Goal: Task Accomplishment & Management: Manage account settings

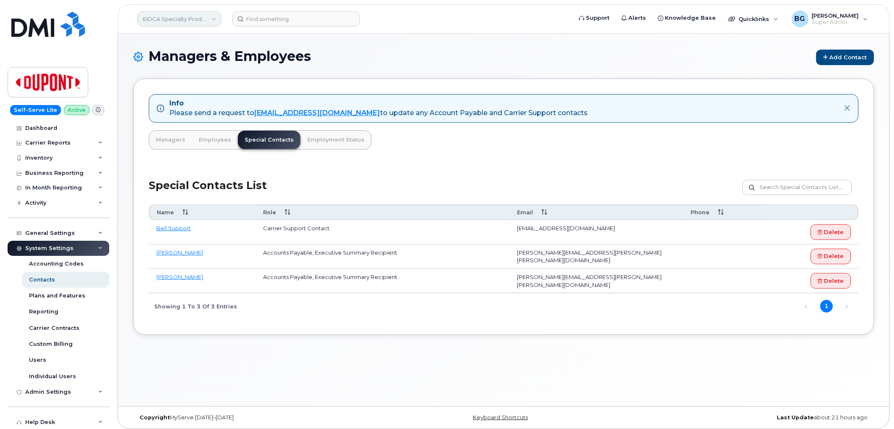
click at [164, 16] on link "EIDCA Specialty Products Company" at bounding box center [179, 18] width 84 height 15
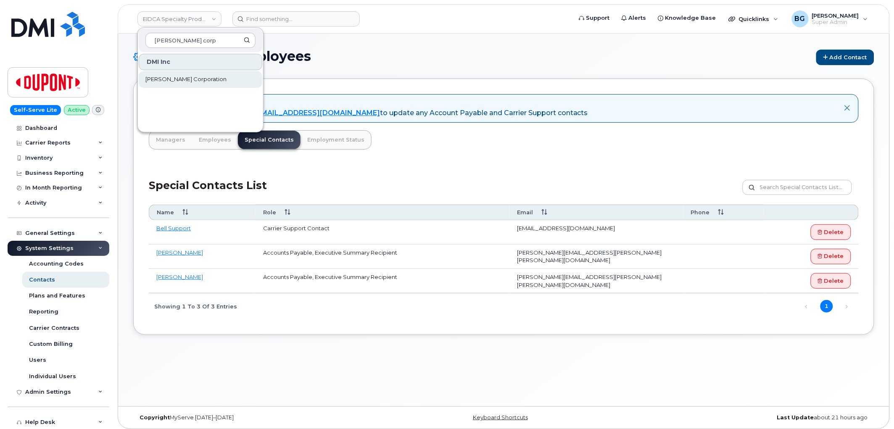
type input "kiewit corp"
click at [163, 77] on span "[PERSON_NAME] Corporation" at bounding box center [185, 79] width 81 height 8
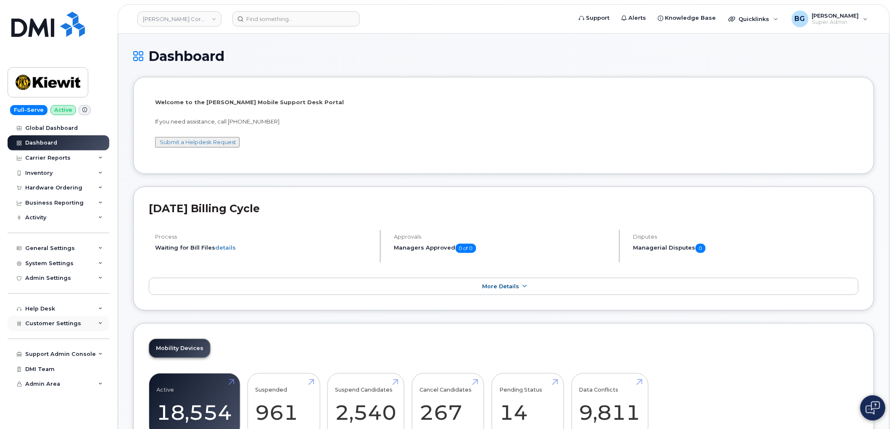
click at [54, 321] on span "Customer Settings" at bounding box center [53, 323] width 56 height 6
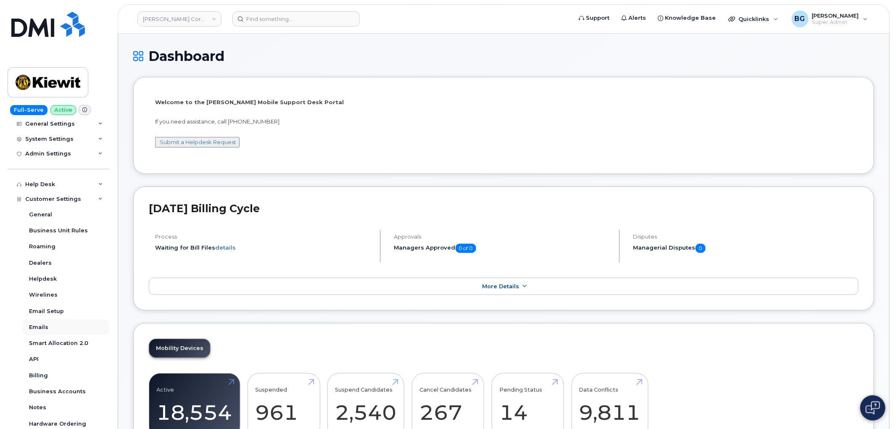
scroll to position [155, 0]
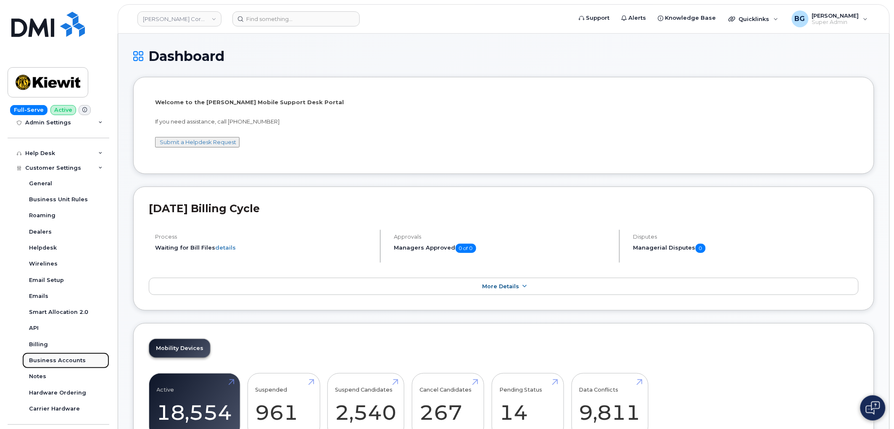
click at [52, 360] on div "Business Accounts" at bounding box center [57, 361] width 57 height 8
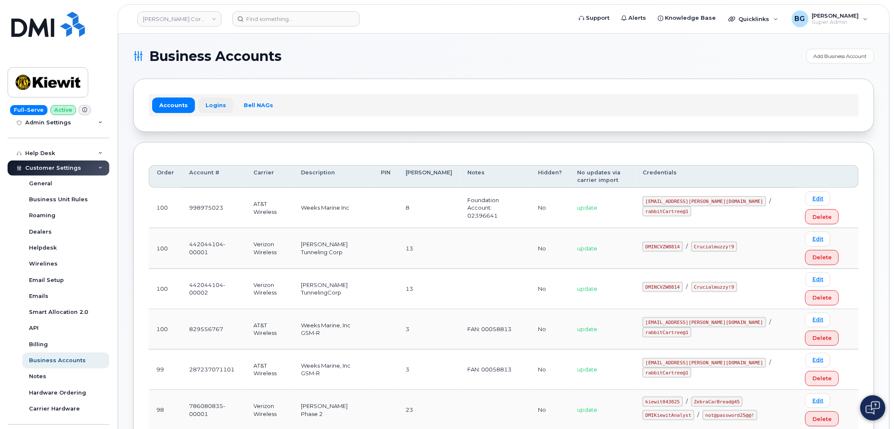
click at [213, 103] on link "Logins" at bounding box center [215, 104] width 35 height 15
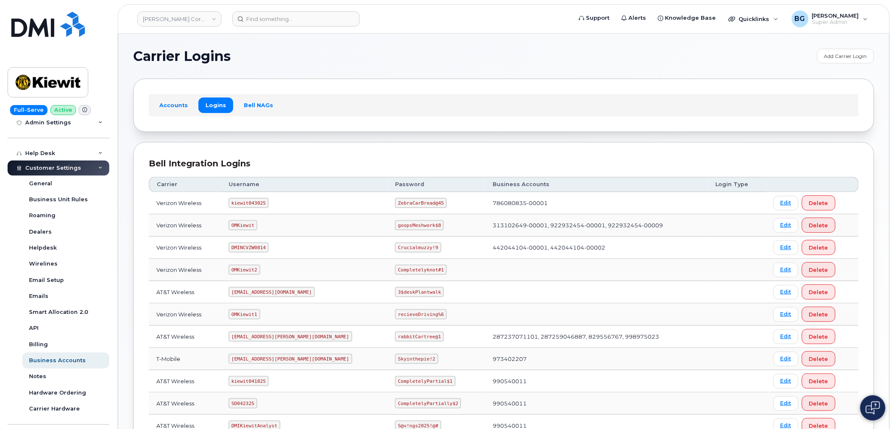
click at [232, 202] on td "kiewit043025" at bounding box center [304, 203] width 167 height 22
click at [251, 203] on code "kiewit043025" at bounding box center [249, 203] width 40 height 10
copy code "kiewit043025"
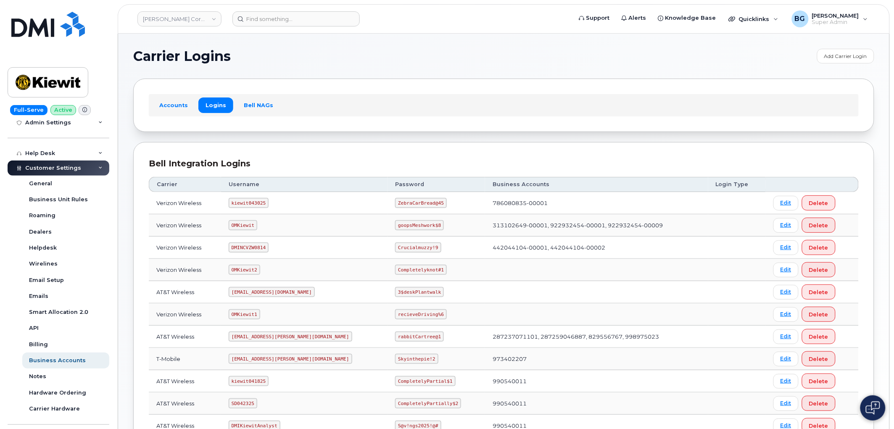
click at [395, 203] on code "ZebraCarBread@45" at bounding box center [421, 203] width 52 height 10
click at [395, 202] on code "ZebraCarBread@45" at bounding box center [421, 203] width 52 height 10
drag, startPoint x: 377, startPoint y: 201, endPoint x: 406, endPoint y: 206, distance: 29.1
click at [406, 206] on code "ZebraCarBread@45" at bounding box center [421, 203] width 52 height 10
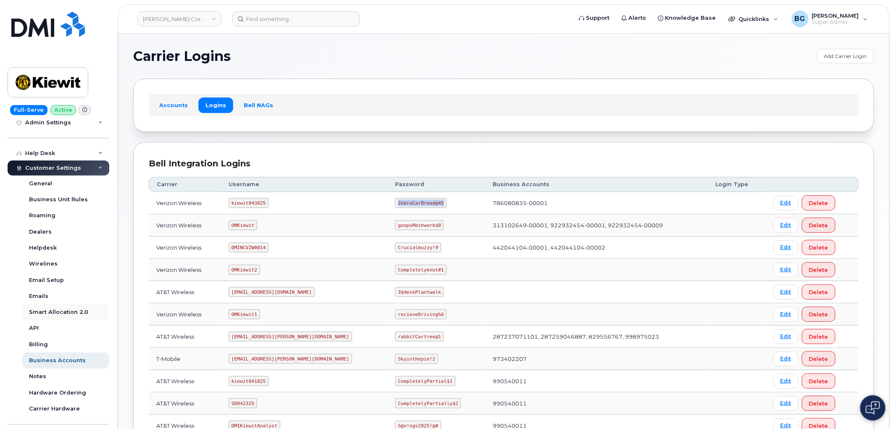
copy code "ZebraCarBread@45"
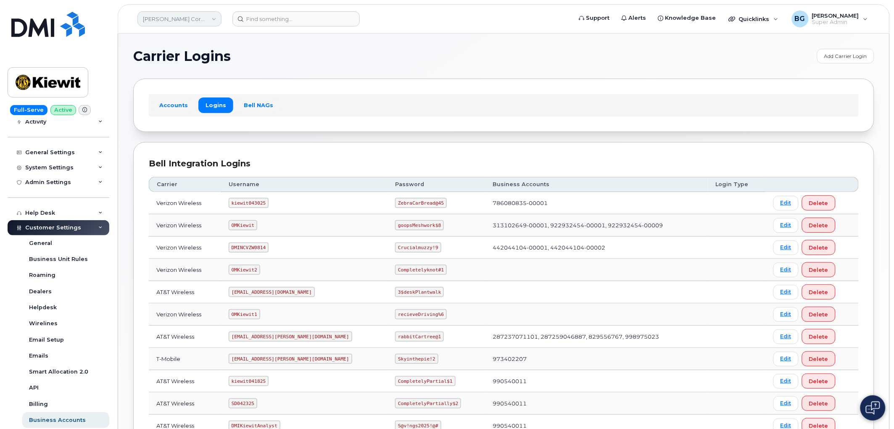
click at [166, 15] on link "Kiewit Corporation" at bounding box center [179, 18] width 84 height 15
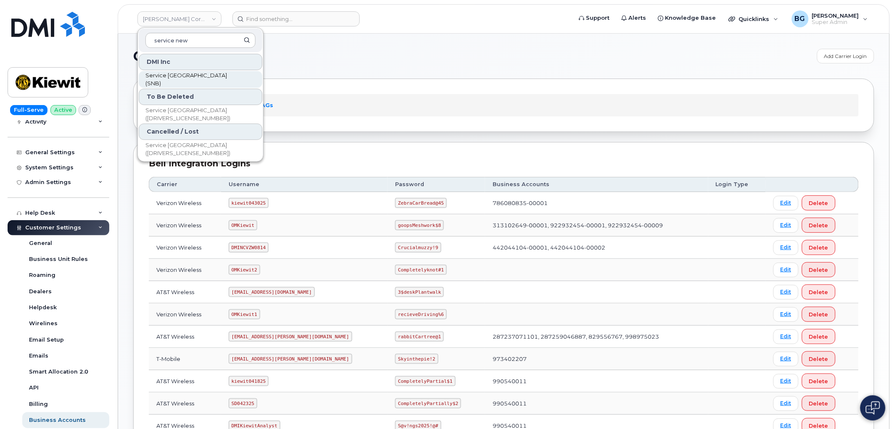
type input "service new"
click at [203, 75] on span "Service New Brunswick (SNB)" at bounding box center [193, 79] width 97 height 16
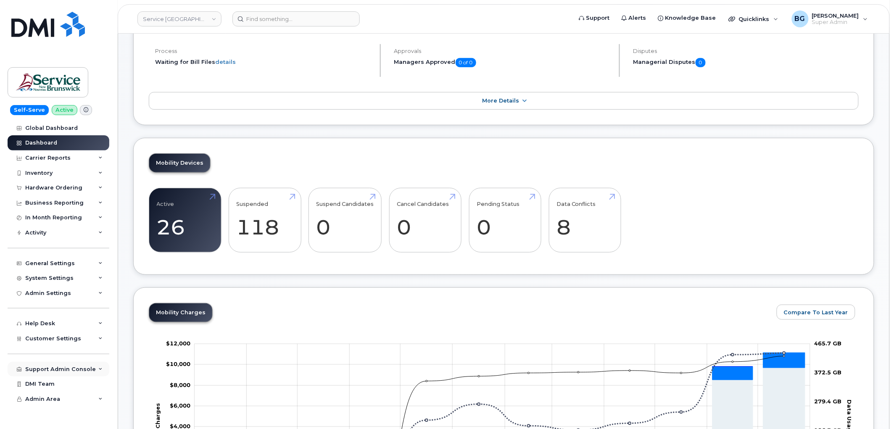
scroll to position [93, 0]
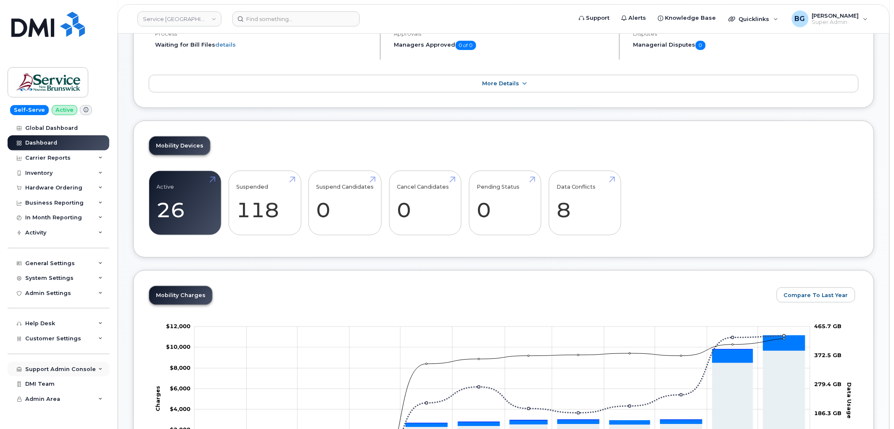
click at [42, 366] on div "Support Admin Console" at bounding box center [59, 369] width 102 height 15
click at [47, 397] on div "Customer Prospects" at bounding box center [59, 401] width 61 height 8
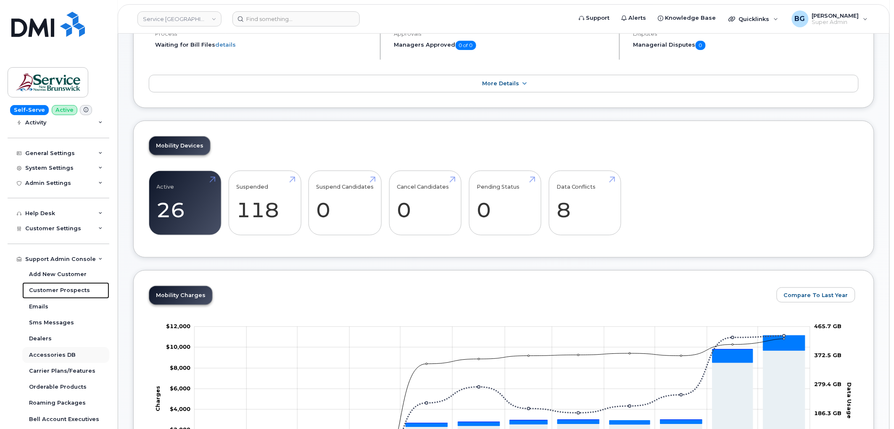
scroll to position [124, 0]
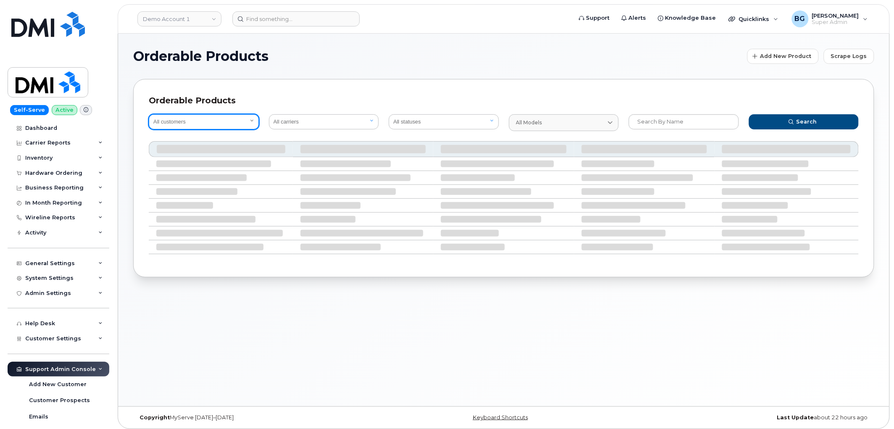
click at [211, 121] on select "All customers" at bounding box center [204, 121] width 110 height 15
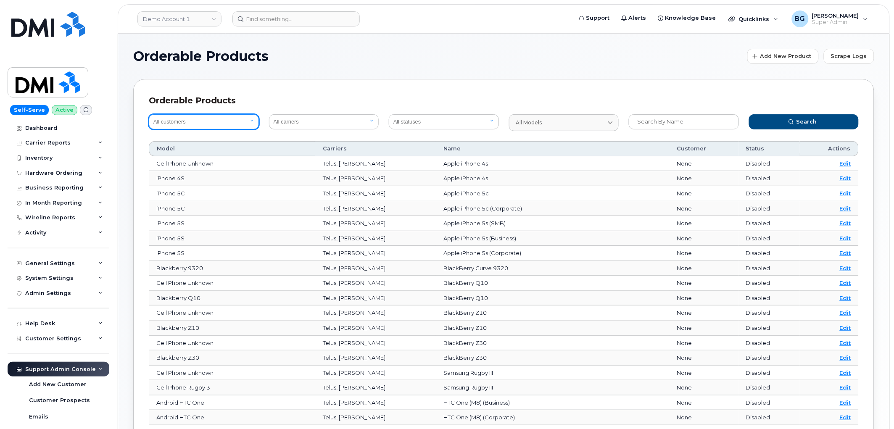
select select "2af23fce-5793-45da-ab44-661f5a6d9214"
click at [149, 114] on select "All customers Acadia Broadcasting Ltd Aecon Construction Group Inc Alberta Heal…" at bounding box center [204, 121] width 110 height 15
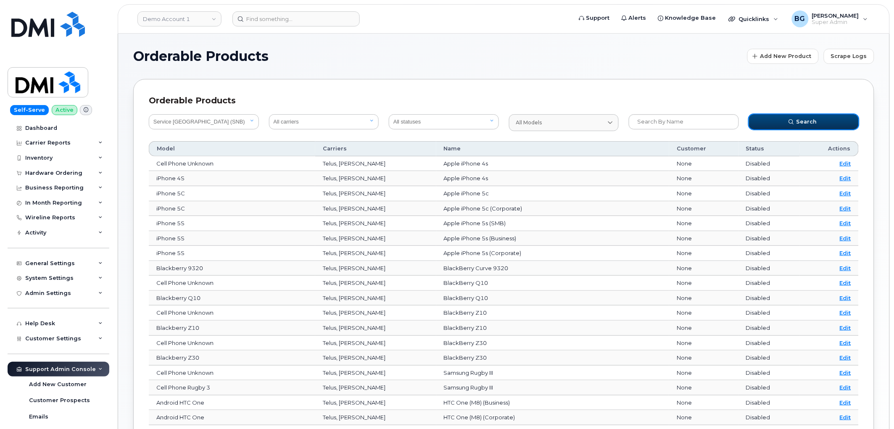
click at [808, 116] on button "Search" at bounding box center [804, 121] width 110 height 15
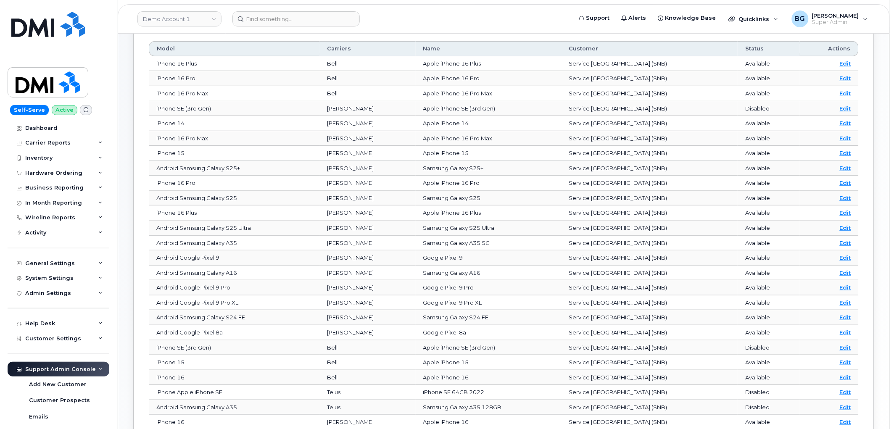
scroll to position [189, 0]
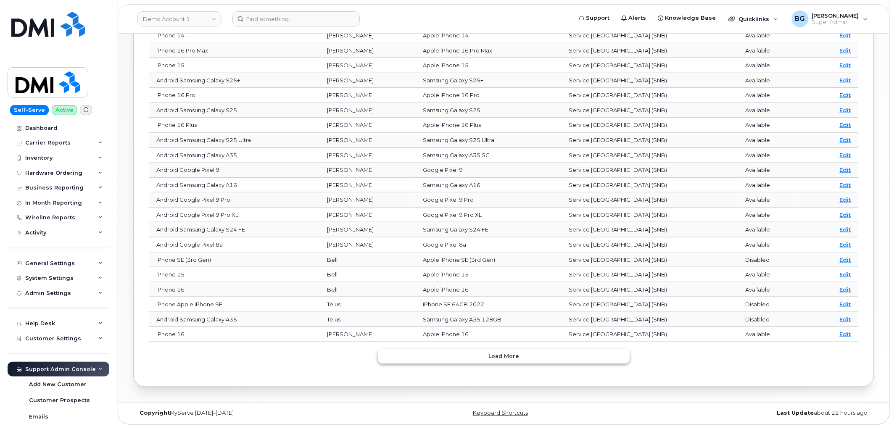
click at [482, 353] on button "Load more" at bounding box center [504, 356] width 252 height 15
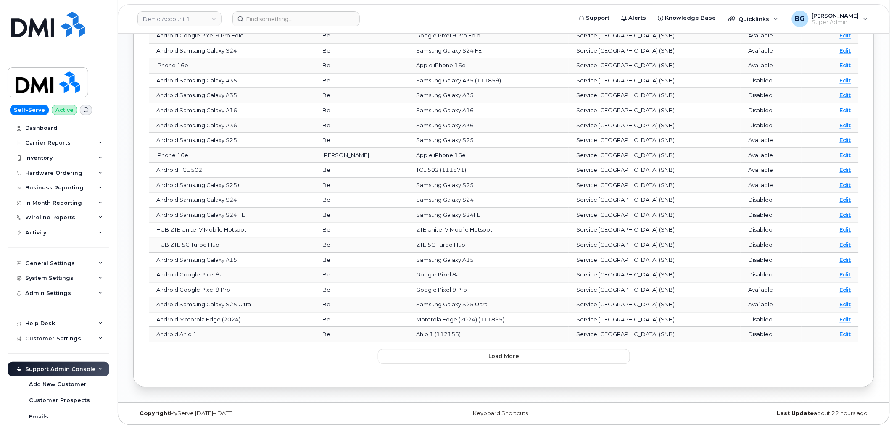
scroll to position [563, 0]
click at [447, 351] on button "Load more" at bounding box center [504, 356] width 252 height 15
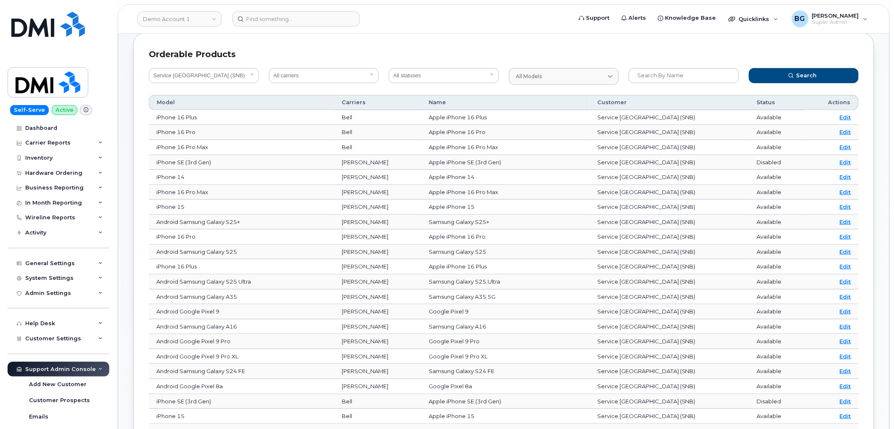
scroll to position [0, 0]
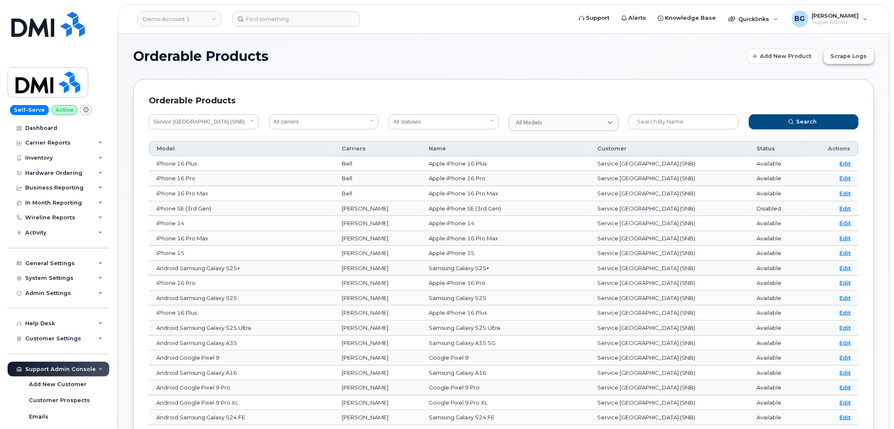
click at [839, 56] on span "Scrape Logs" at bounding box center [849, 56] width 36 height 8
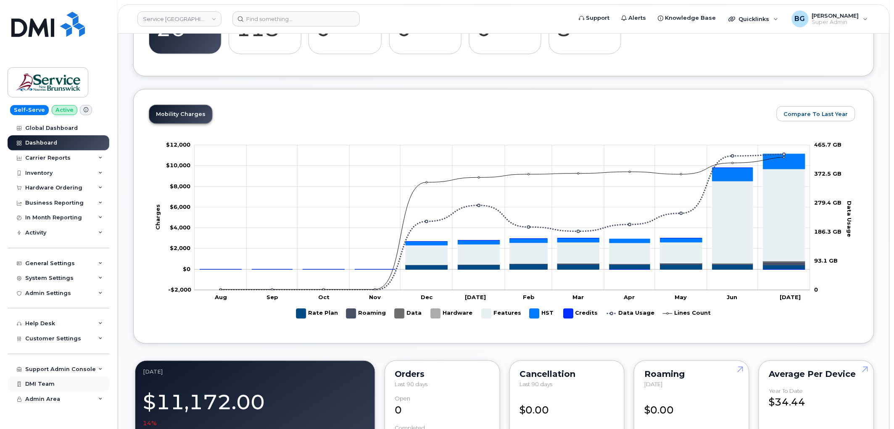
scroll to position [280, 0]
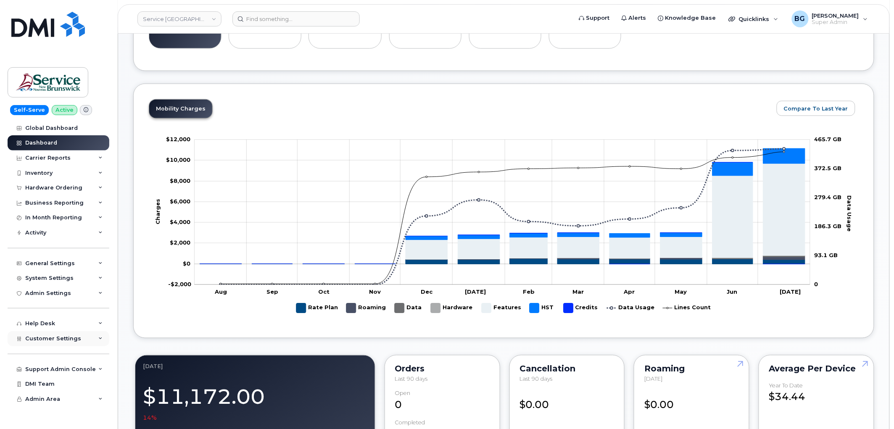
click at [41, 339] on span "Customer Settings" at bounding box center [53, 338] width 56 height 6
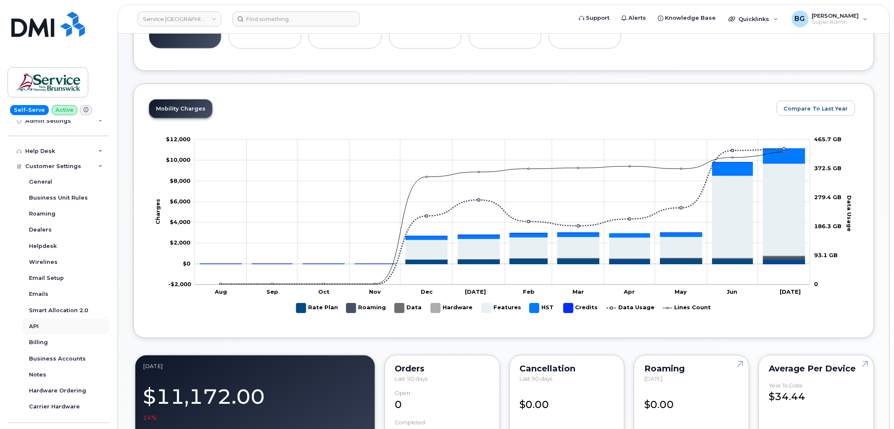
scroll to position [187, 0]
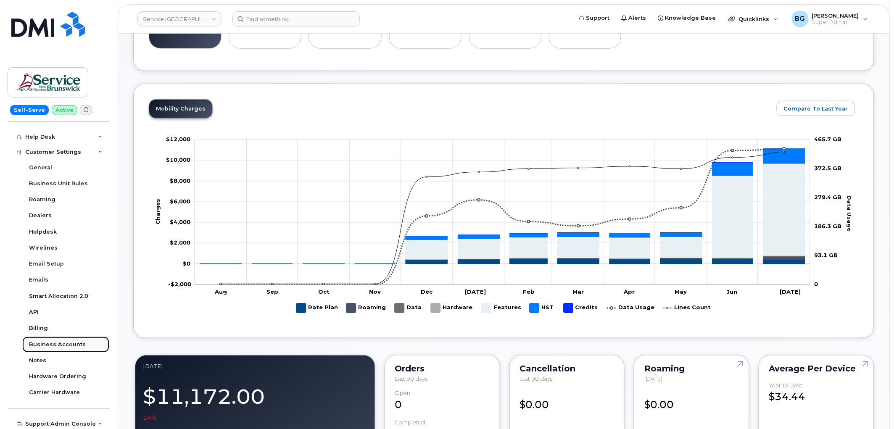
click at [50, 345] on div "Business Accounts" at bounding box center [57, 345] width 57 height 8
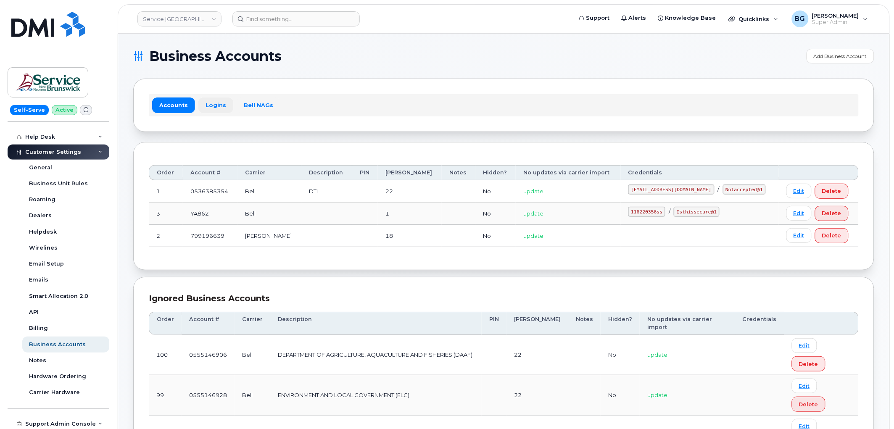
click at [214, 101] on link "Logins" at bounding box center [215, 104] width 35 height 15
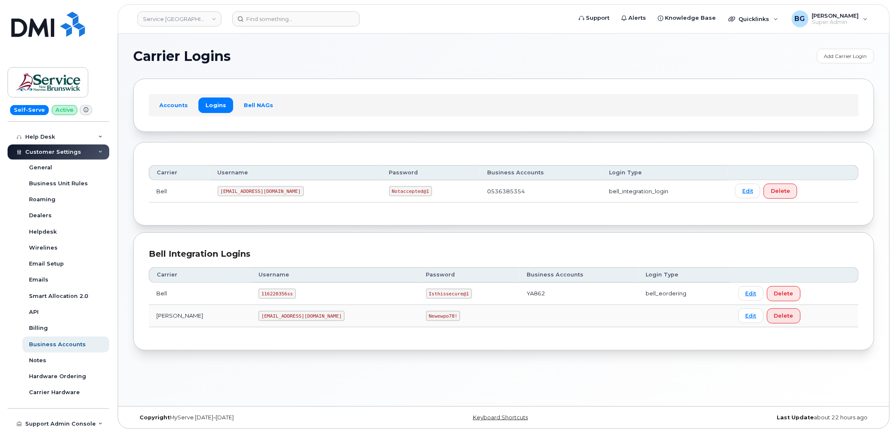
click at [258, 293] on code "116220356ss" at bounding box center [276, 294] width 37 height 10
click at [258, 292] on code "116220356ss" at bounding box center [276, 294] width 37 height 10
click at [258, 291] on code "116220356ss" at bounding box center [276, 294] width 37 height 10
click at [258, 293] on code "116220356ss" at bounding box center [276, 294] width 37 height 10
click at [258, 292] on code "116220356ss" at bounding box center [276, 294] width 37 height 10
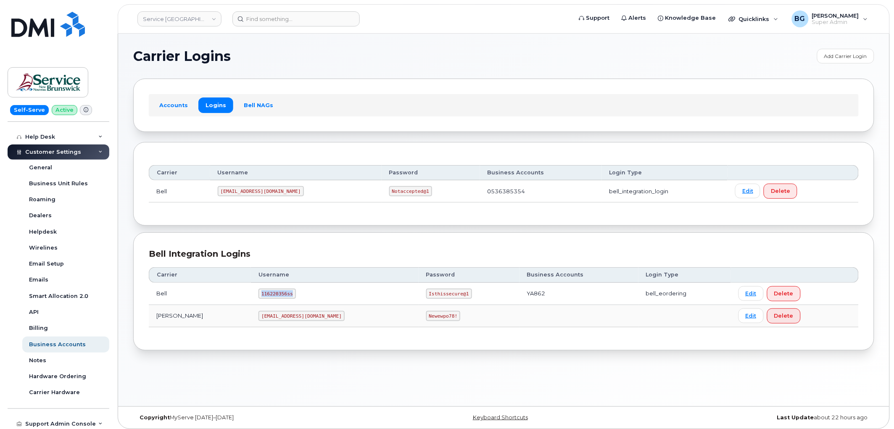
copy code "116220356ss"
click at [426, 295] on code "Isthissecure@1" at bounding box center [449, 294] width 46 height 10
drag, startPoint x: 366, startPoint y: 295, endPoint x: 389, endPoint y: 292, distance: 23.3
click at [426, 292] on code "Isthissecure@1" at bounding box center [449, 294] width 46 height 10
click at [426, 295] on code "Isthissecure@1" at bounding box center [449, 294] width 46 height 10
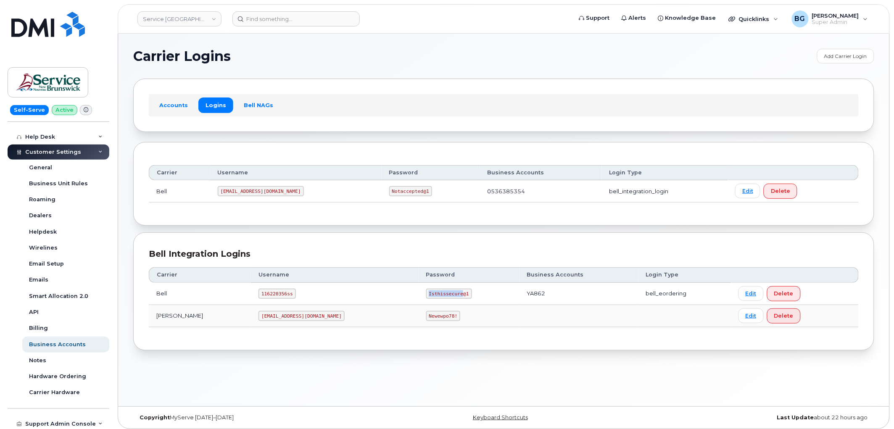
click at [426, 295] on code "Isthissecure@1" at bounding box center [449, 294] width 46 height 10
click at [426, 292] on code "Isthissecure@1" at bounding box center [449, 294] width 46 height 10
drag, startPoint x: 372, startPoint y: 292, endPoint x: 389, endPoint y: 293, distance: 17.7
click at [426, 293] on code "Isthissecure@1" at bounding box center [449, 294] width 46 height 10
click at [192, 20] on link "Service New Brunswick (SNB)" at bounding box center [179, 18] width 84 height 15
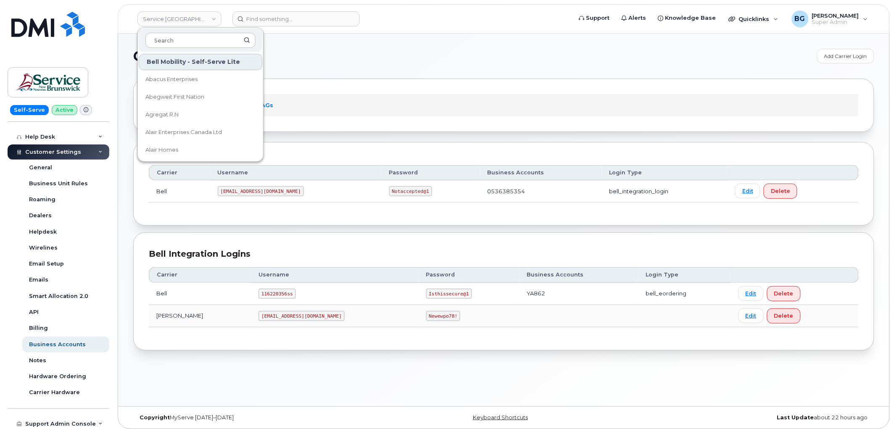
click at [347, 60] on h1 "Carrier Logins" at bounding box center [472, 56] width 679 height 13
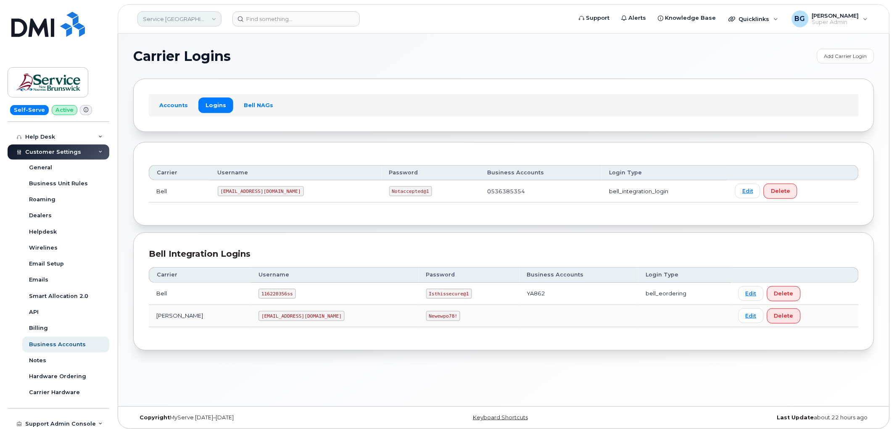
click at [179, 19] on link "Service New Brunswick (SNB)" at bounding box center [179, 18] width 84 height 15
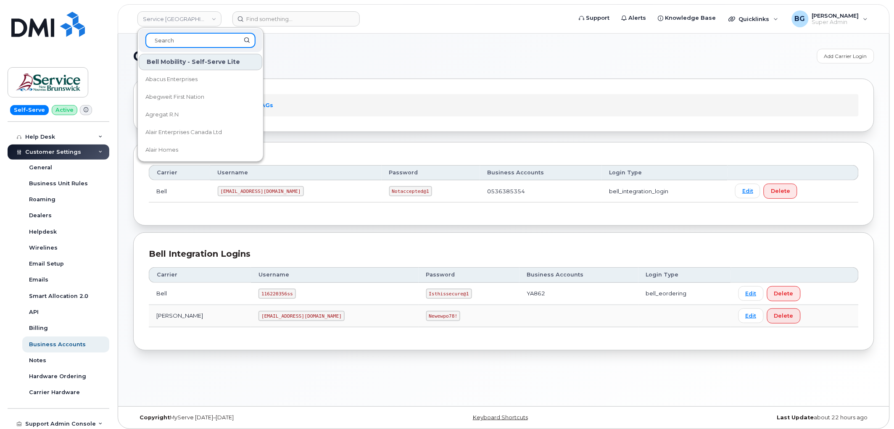
click at [177, 40] on input at bounding box center [200, 40] width 110 height 15
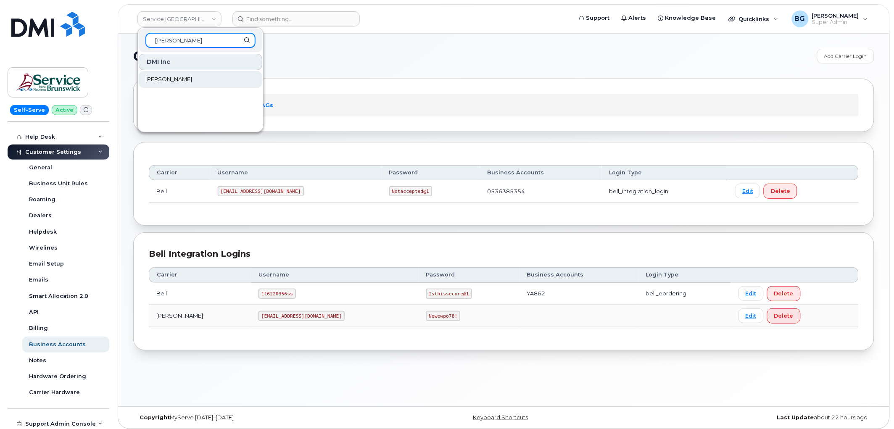
type input "rollins"
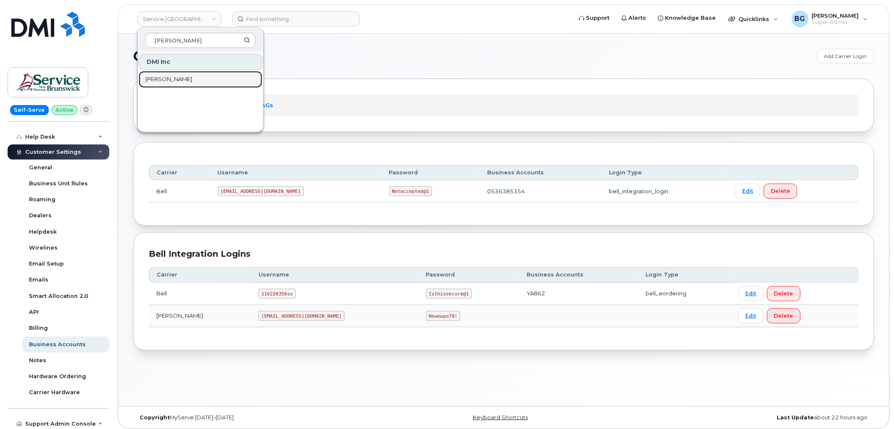
drag, startPoint x: 156, startPoint y: 76, endPoint x: 267, endPoint y: 194, distance: 162.0
click at [156, 76] on span "Rollins" at bounding box center [168, 79] width 47 height 8
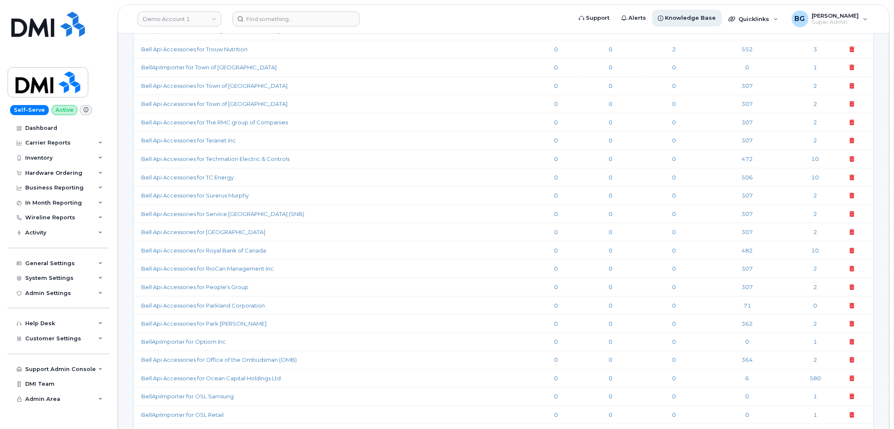
scroll to position [3133, 0]
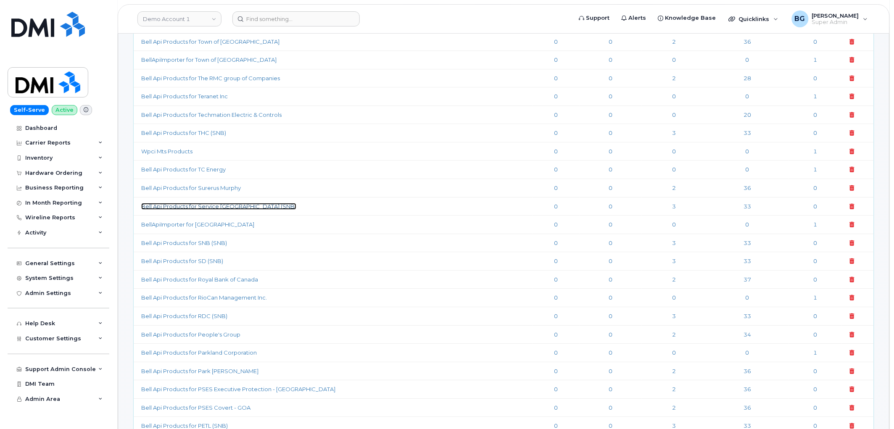
click at [188, 210] on link "Bell Api Products for Service New Brunswick (SNB)" at bounding box center [218, 206] width 155 height 7
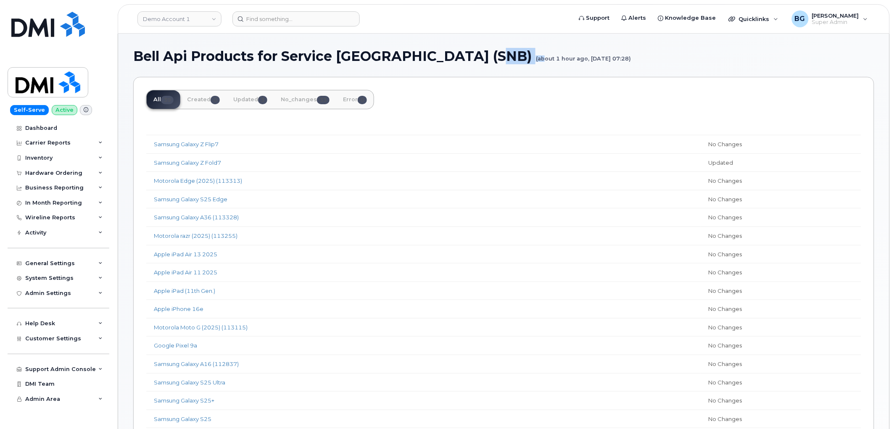
drag, startPoint x: 514, startPoint y: 57, endPoint x: 623, endPoint y: 60, distance: 109.3
click at [623, 60] on h1 "Bell Api Products for Service New Brunswick (SNB) (about 1 hour ago, August 15,…" at bounding box center [503, 56] width 741 height 15
click at [66, 367] on div "Support Admin Console" at bounding box center [60, 369] width 71 height 7
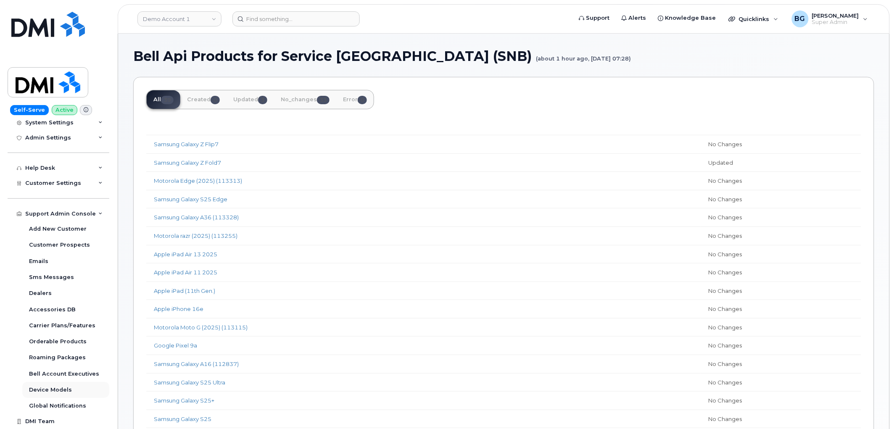
scroll to position [170, 0]
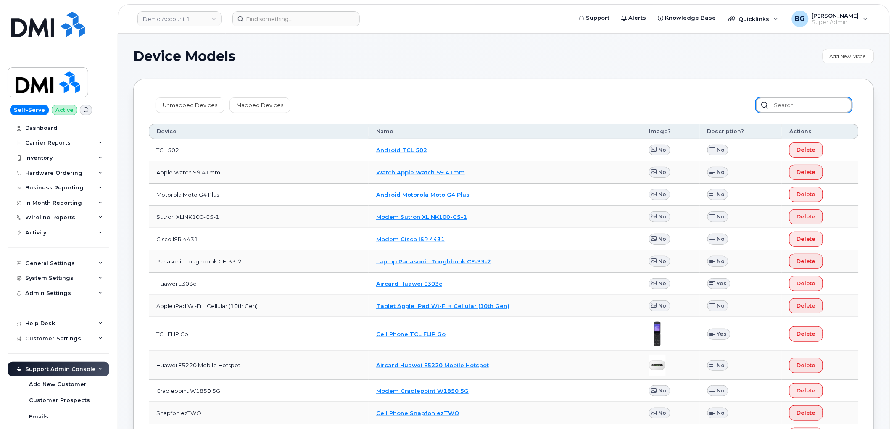
click at [789, 104] on input "text" at bounding box center [804, 104] width 96 height 15
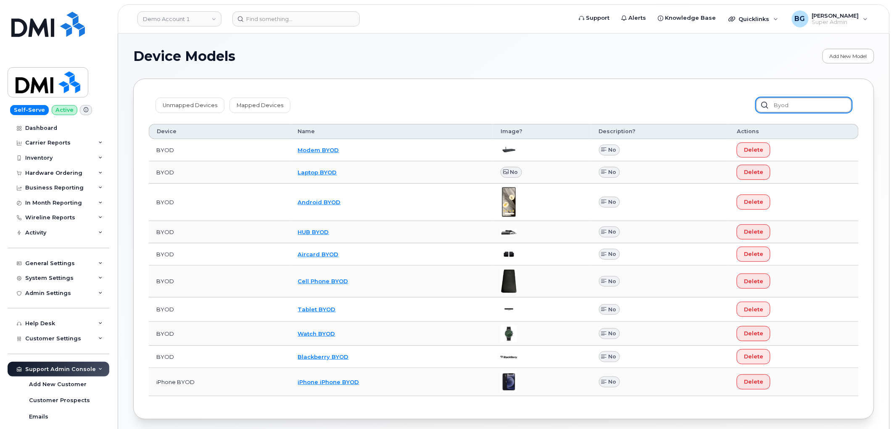
type input "byod"
click at [848, 55] on link "Add New Model" at bounding box center [848, 56] width 52 height 15
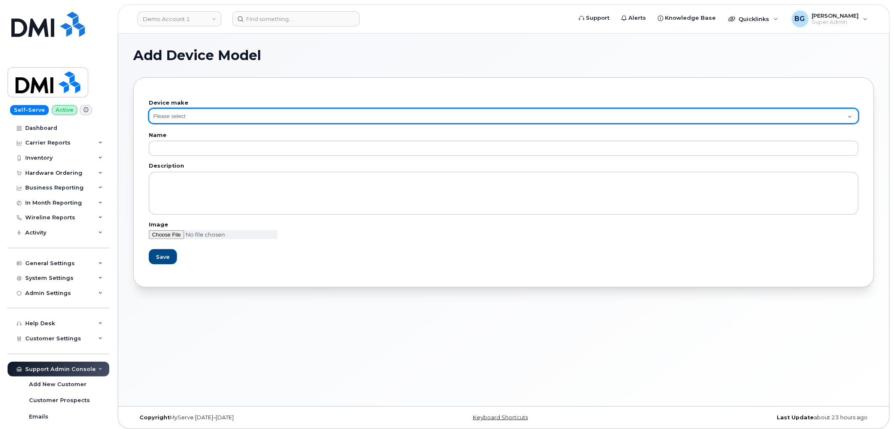
click at [205, 114] on select "Please select Aircard Android Blackberry Cell Phone GPS HUB iPhone Laptop Mike …" at bounding box center [504, 115] width 710 height 15
select select "14"
click at [149, 108] on select "Please select Aircard Android Blackberry Cell Phone GPS HUB iPhone Laptop Mike …" at bounding box center [504, 115] width 710 height 15
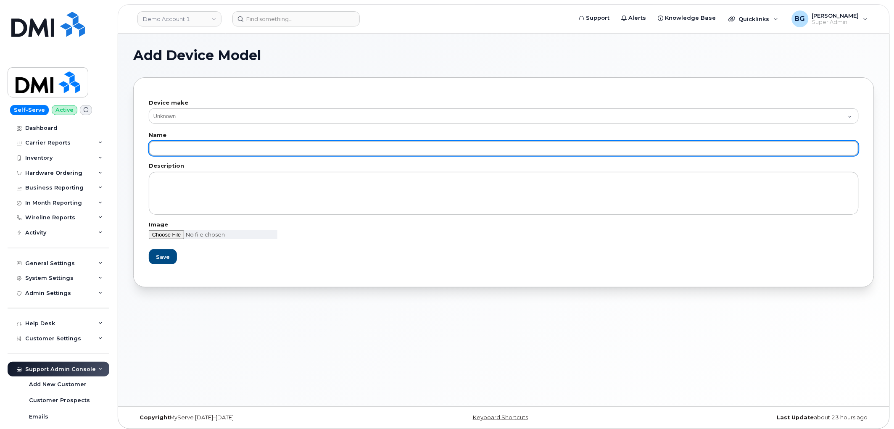
click at [181, 150] on input "text" at bounding box center [504, 148] width 710 height 15
type input "BYOD (Bring Your Own Device)"
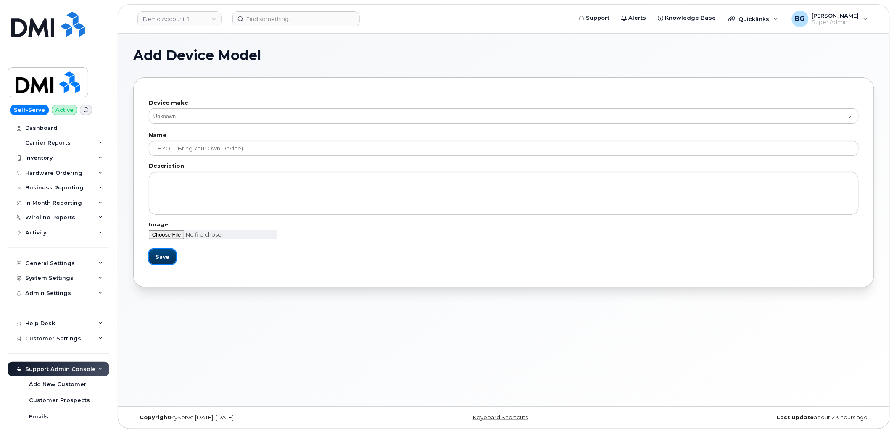
click at [159, 257] on span "Save" at bounding box center [162, 257] width 14 height 8
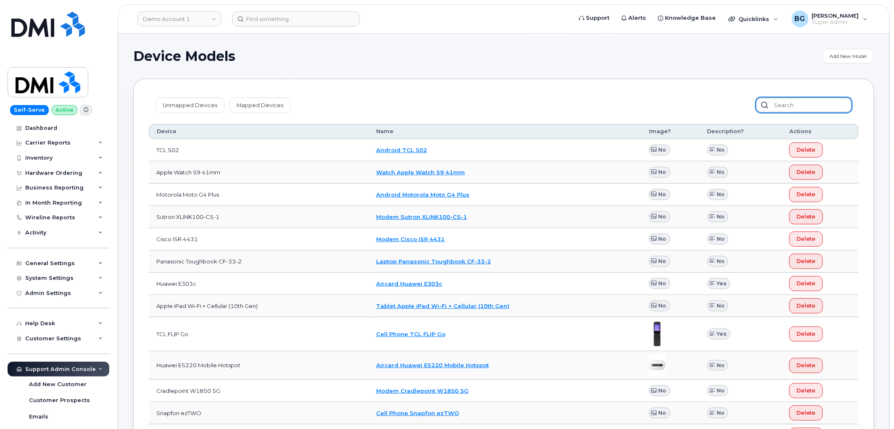
click at [791, 107] on input "text" at bounding box center [804, 104] width 96 height 15
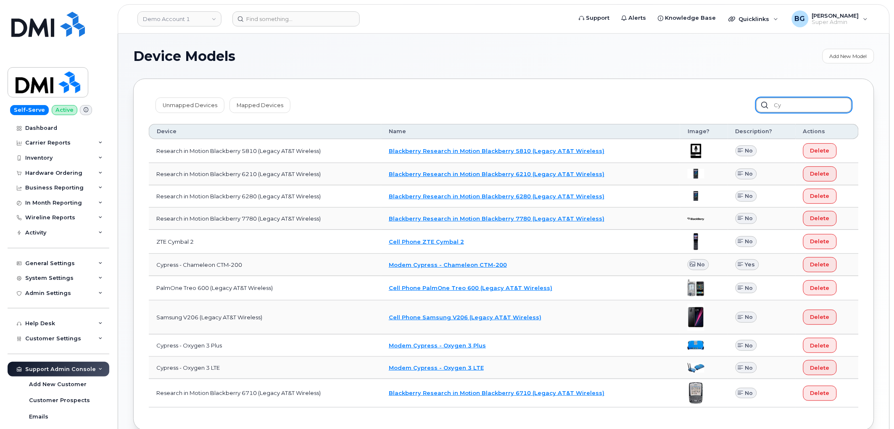
type input "c"
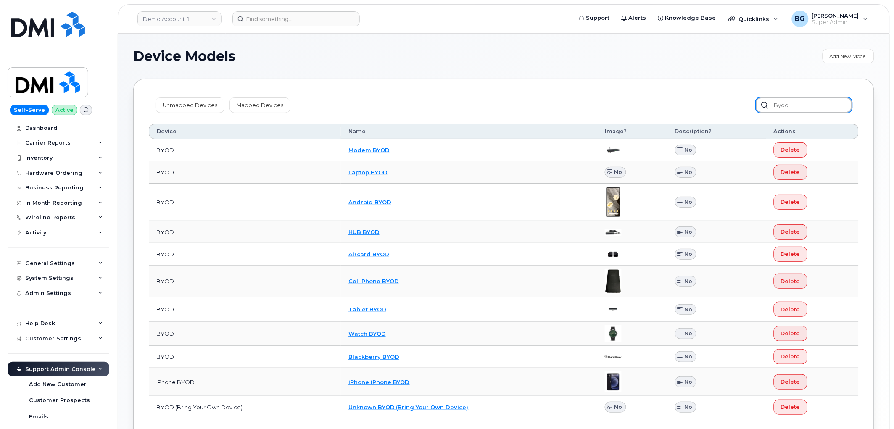
type input "byod"
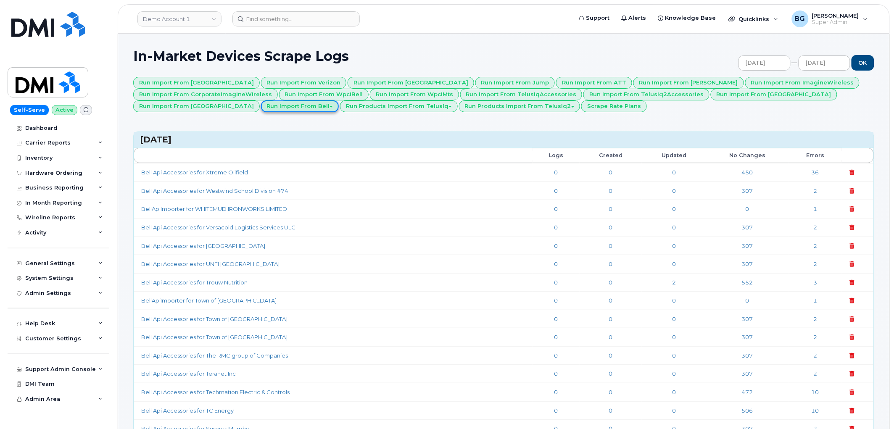
click at [261, 108] on button "Run Import from Bell" at bounding box center [300, 106] width 78 height 12
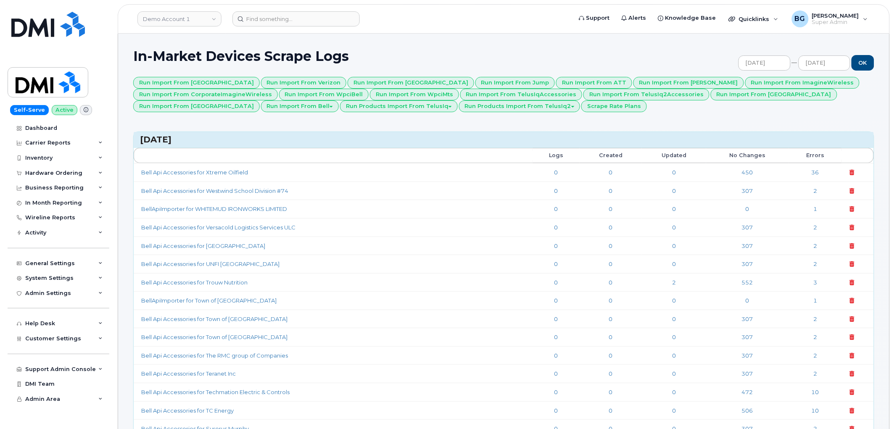
click at [632, 49] on h1 "In-Market Devices Scrape Logs" at bounding box center [397, 56] width 529 height 15
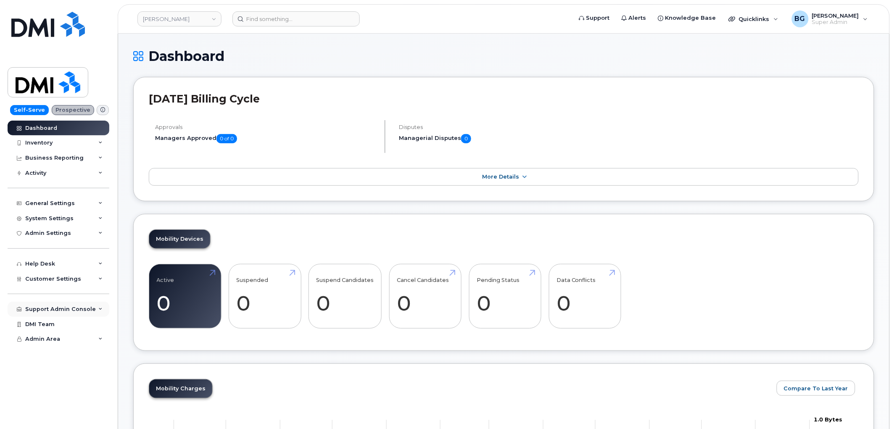
click at [45, 308] on div "Support Admin Console" at bounding box center [60, 309] width 71 height 7
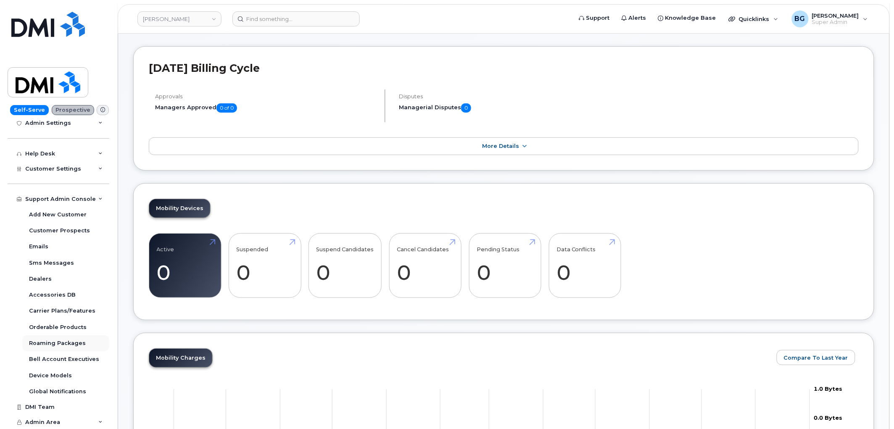
scroll to position [31, 0]
click at [48, 360] on div "Bell Account Executives" at bounding box center [64, 359] width 70 height 8
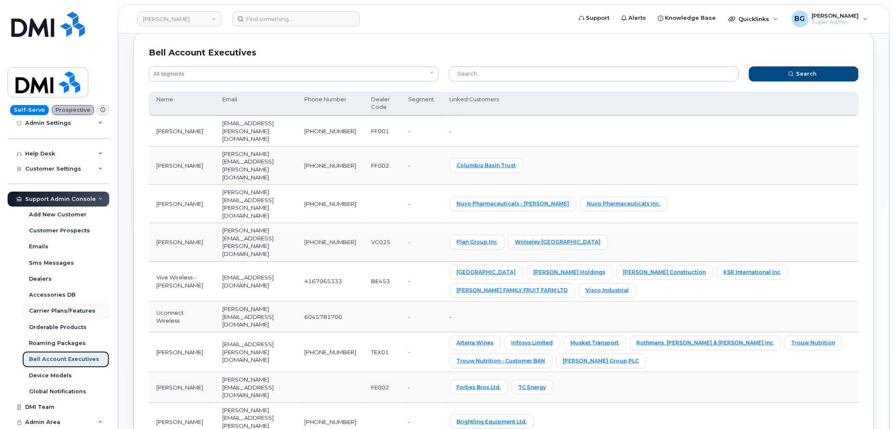
scroll to position [62, 0]
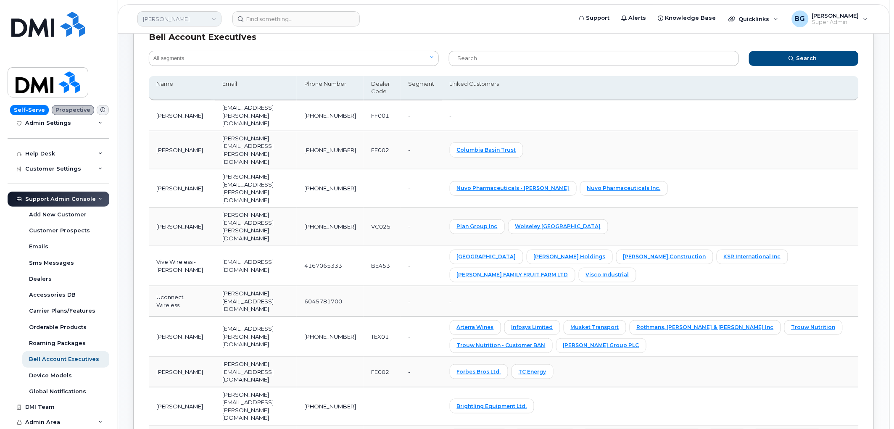
click at [179, 13] on link "[PERSON_NAME]" at bounding box center [179, 18] width 84 height 15
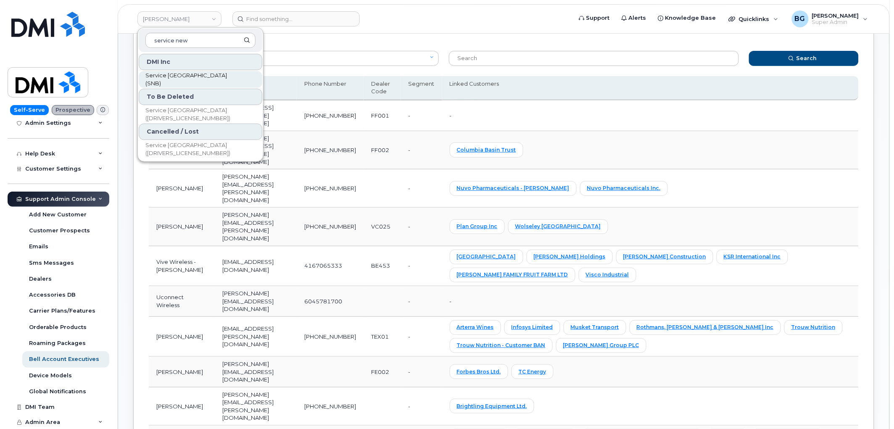
type input "service new"
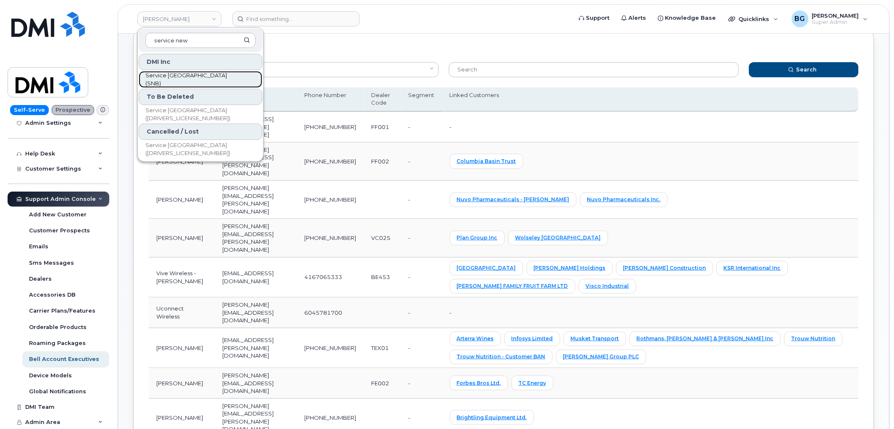
scroll to position [31, 0]
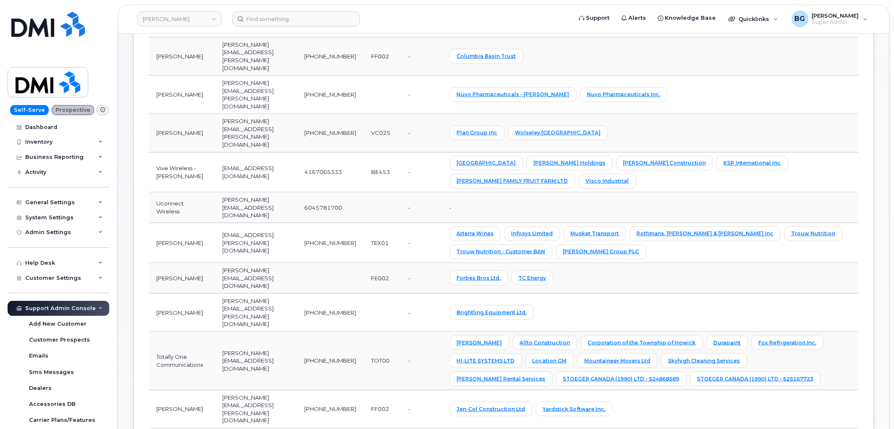
scroll to position [0, 0]
click at [46, 276] on span "Customer Settings" at bounding box center [53, 279] width 56 height 6
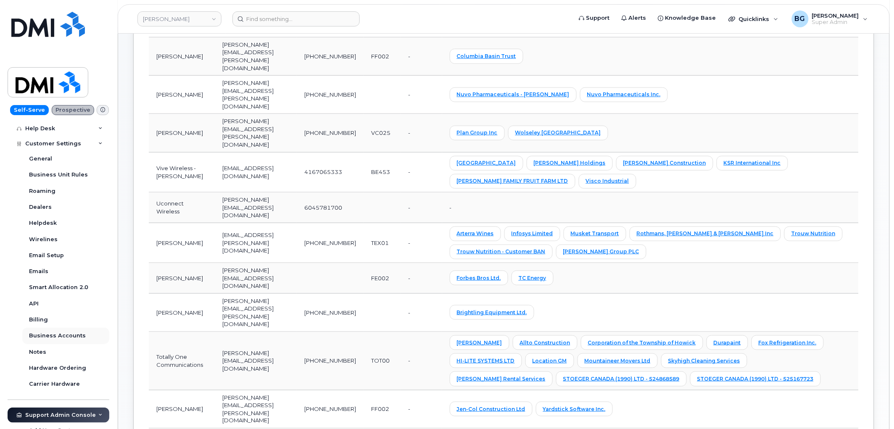
scroll to position [124, 0]
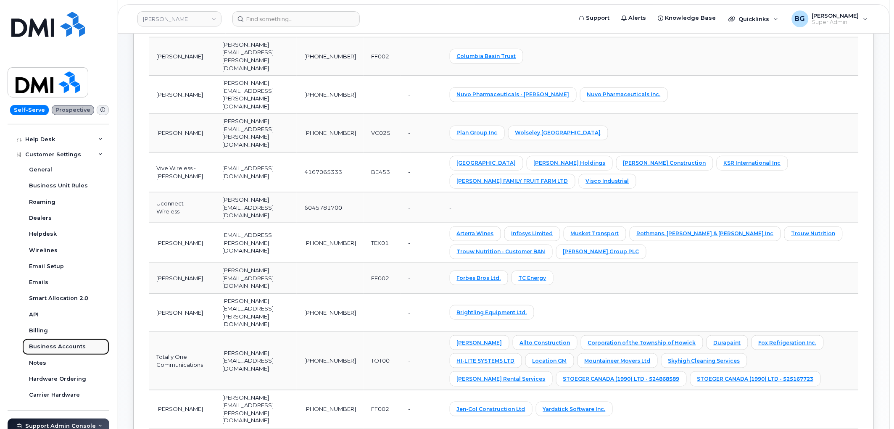
click at [39, 347] on div "Business Accounts" at bounding box center [57, 347] width 57 height 8
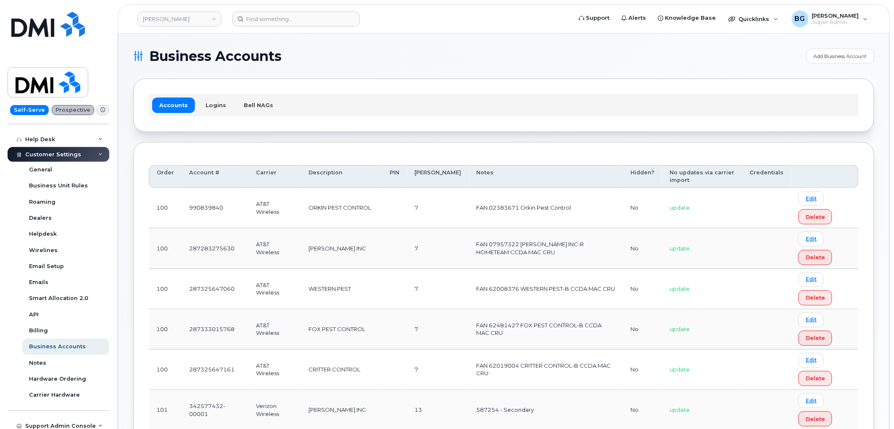
click at [357, 110] on div "Accounts Logins Bell NAGs" at bounding box center [504, 105] width 710 height 22
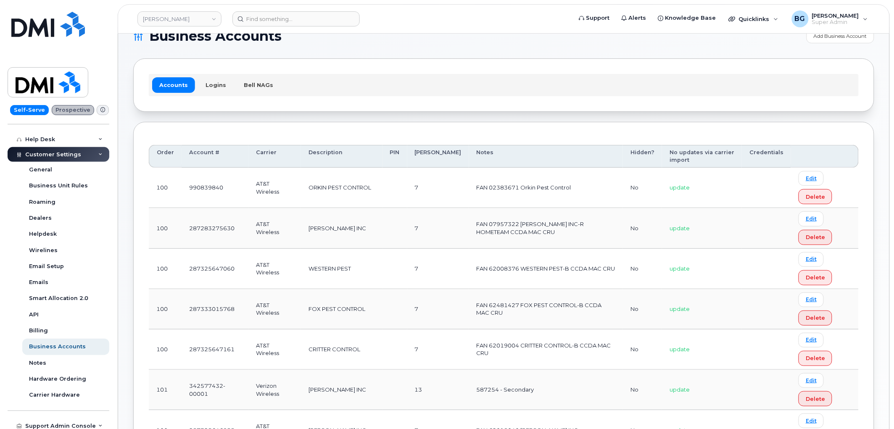
scroll to position [31, 0]
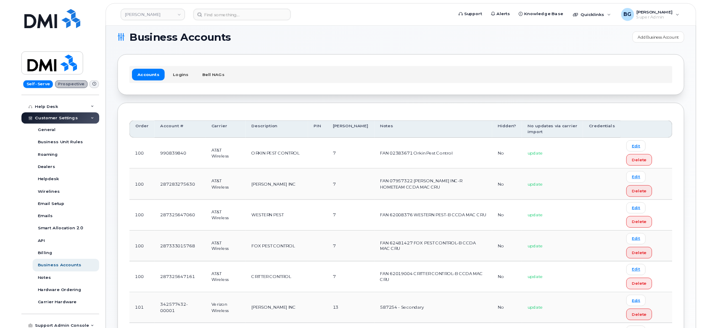
scroll to position [0, 0]
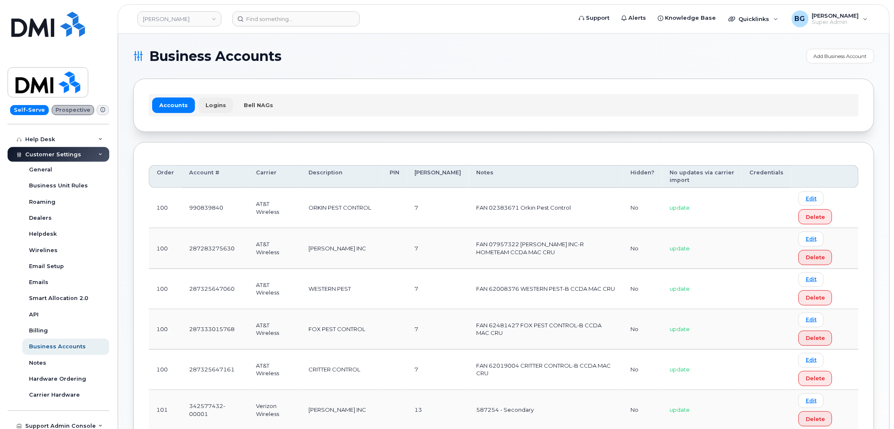
click at [211, 101] on link "Logins" at bounding box center [215, 104] width 35 height 15
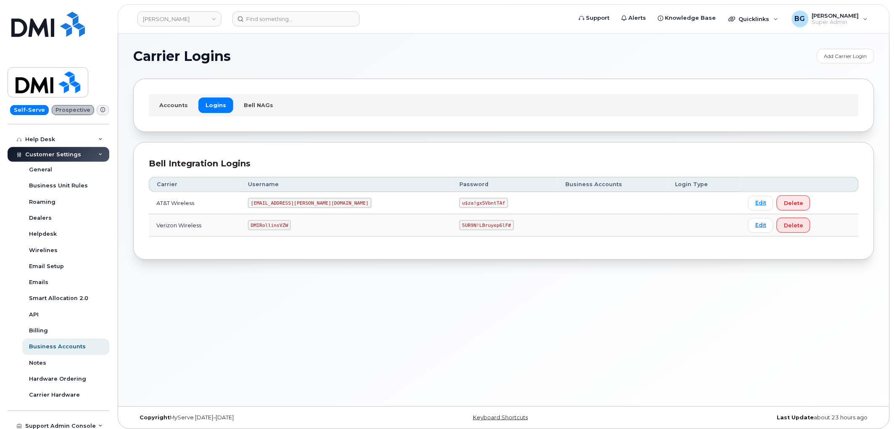
click at [278, 226] on code "DMIRollinsVZW" at bounding box center [269, 225] width 43 height 10
click at [281, 225] on code "DMIRollinsVZW" at bounding box center [269, 225] width 43 height 10
copy code "DMIRollinsVZW"
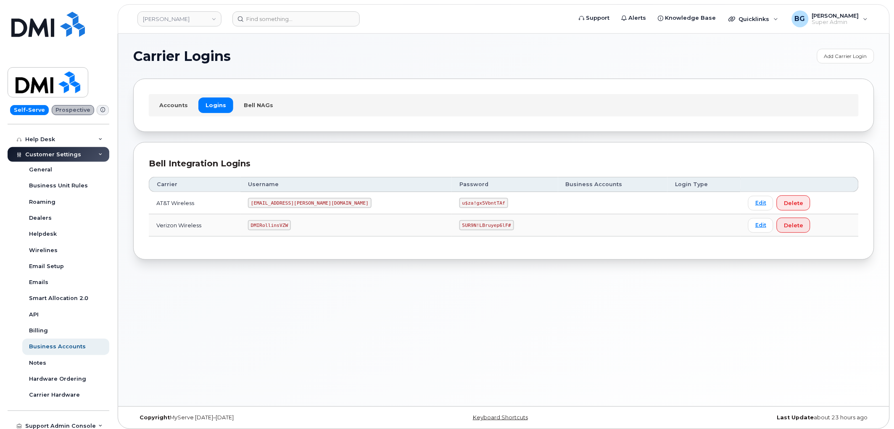
click at [459, 228] on code "5UR9N!LBruyep6lF#" at bounding box center [486, 225] width 55 height 10
drag, startPoint x: 413, startPoint y: 228, endPoint x: 445, endPoint y: 225, distance: 32.1
click at [459, 225] on code "5UR9N!LBruyep6lF#" at bounding box center [486, 225] width 55 height 10
copy code "5UR9N!LBruyep6lF#"
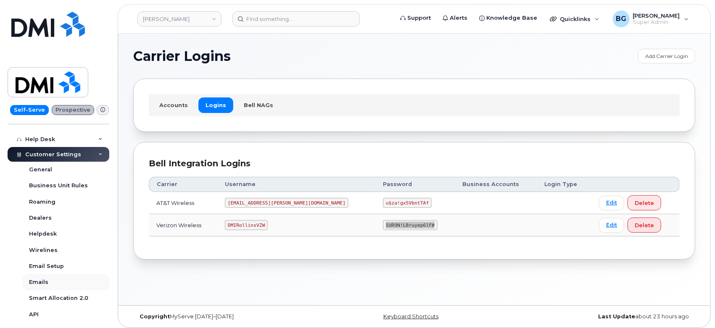
scroll to position [124, 0]
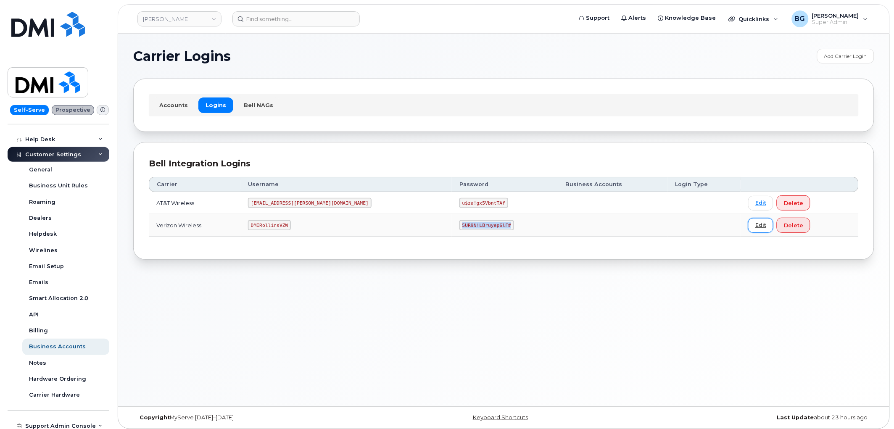
click at [748, 225] on link "Edit" at bounding box center [760, 225] width 25 height 15
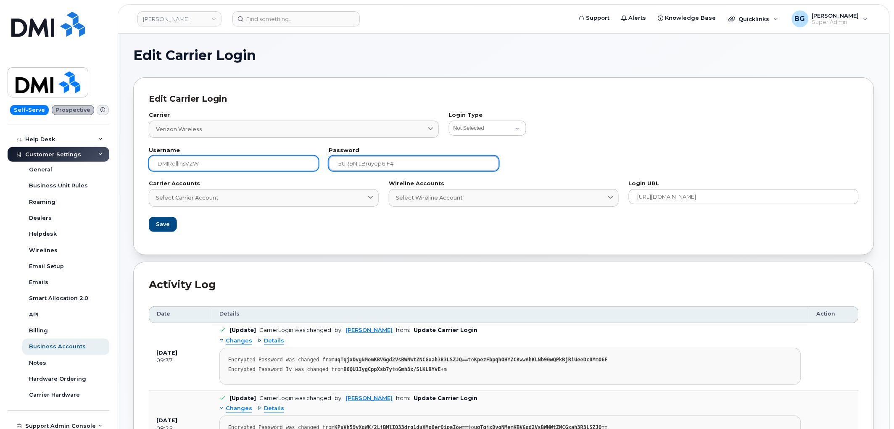
drag, startPoint x: 400, startPoint y: 159, endPoint x: 246, endPoint y: 160, distance: 154.2
click at [245, 152] on div "Username DMIRollinsVZW Password 5UR9N!LBruyep6lF#" at bounding box center [504, 159] width 720 height 33
type input "Nottodaytomorrow@1"
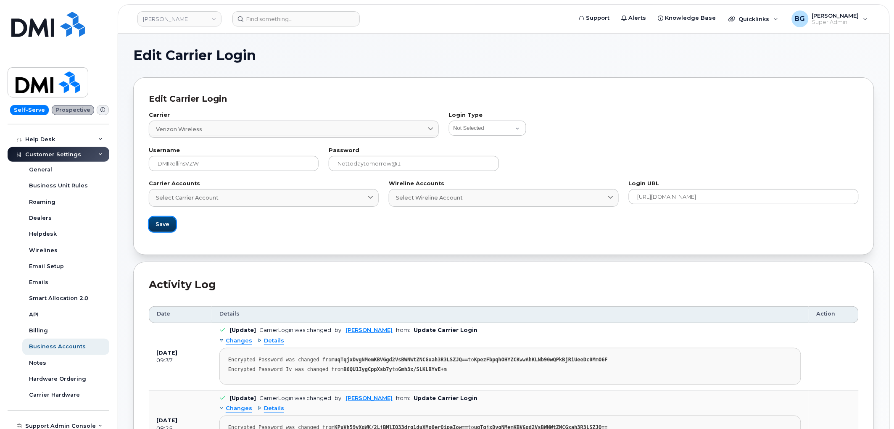
click at [155, 224] on button "Save" at bounding box center [162, 224] width 27 height 15
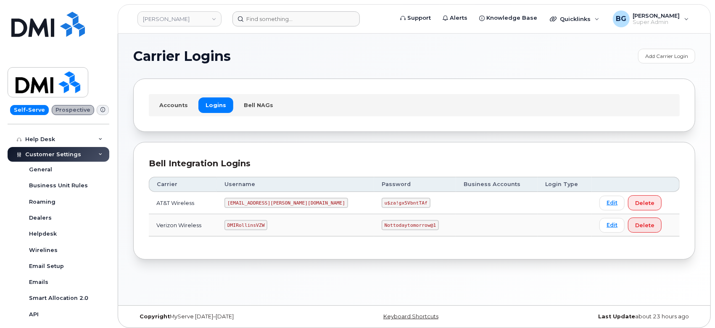
scroll to position [156, 0]
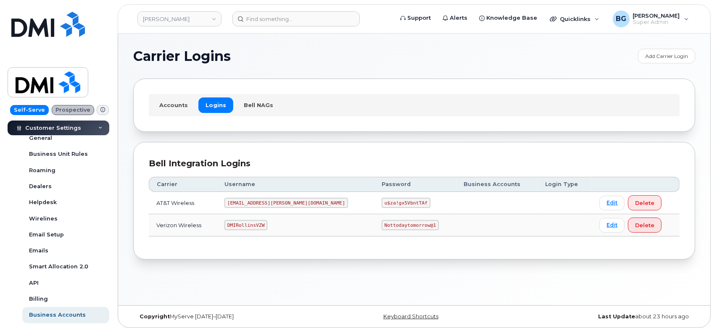
click at [264, 226] on code "DMIRollinsVZW" at bounding box center [245, 225] width 43 height 10
copy code "DMIRollinsVZW"
click at [381, 227] on code "Nottodaytomorrow@1" at bounding box center [409, 225] width 57 height 10
drag, startPoint x: 350, startPoint y: 227, endPoint x: 389, endPoint y: 229, distance: 39.1
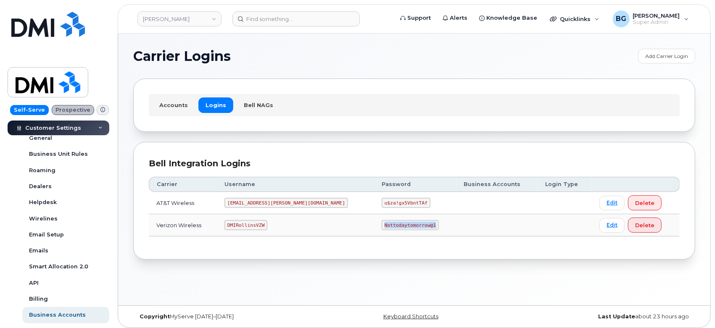
click at [389, 229] on code "Nottodaytomorrow@1" at bounding box center [409, 225] width 57 height 10
copy code "Nottodaytomorrow@1"
click at [251, 220] on code "DMIRollinsVZW" at bounding box center [245, 225] width 43 height 10
copy code "DMIRollinsVZW"
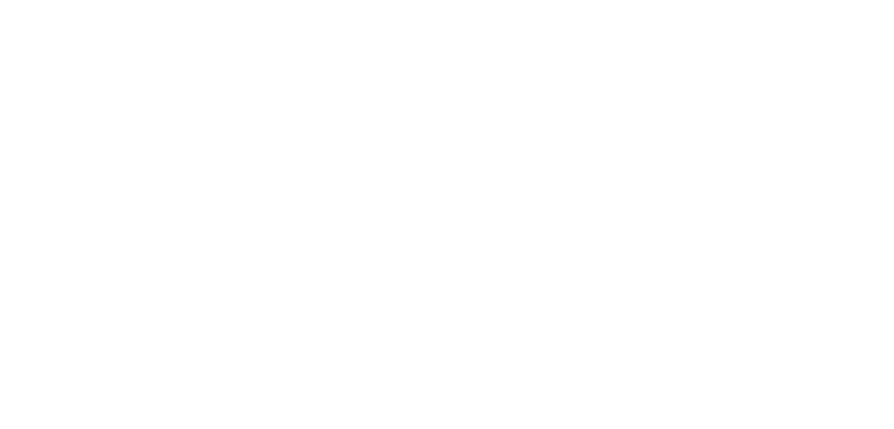
scroll to position [158, 0]
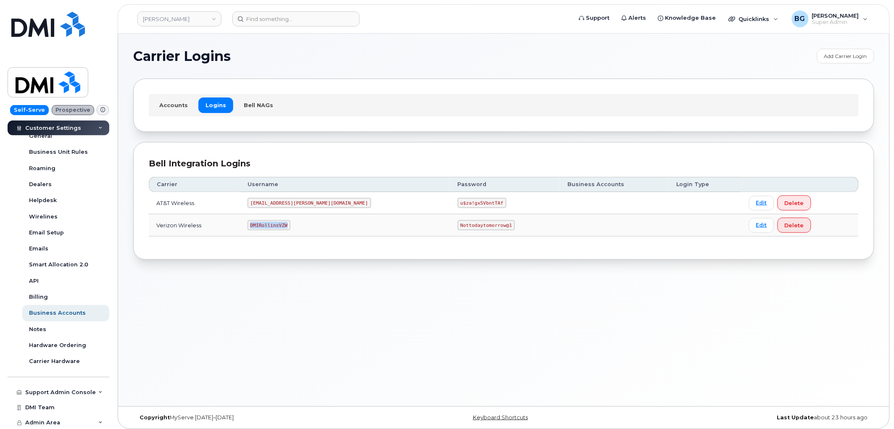
click at [279, 226] on code "DMIRollinsVZW" at bounding box center [268, 225] width 43 height 10
click at [277, 226] on code "DMIRollinsVZW" at bounding box center [268, 225] width 43 height 10
click at [278, 215] on td "DMIRollinsVZW" at bounding box center [345, 225] width 210 height 22
click at [274, 224] on code "DMIRollinsVZW" at bounding box center [268, 225] width 43 height 10
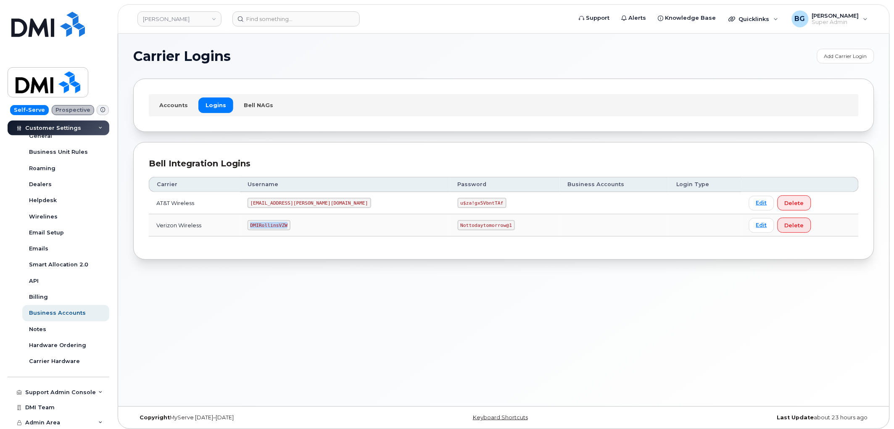
copy code "DMIRollinsVZW"
click at [458, 228] on code "Nottodaytomorrow@1" at bounding box center [486, 225] width 57 height 10
drag, startPoint x: 414, startPoint y: 228, endPoint x: 446, endPoint y: 227, distance: 31.9
click at [458, 227] on code "Nottodaytomorrow@1" at bounding box center [486, 225] width 57 height 10
copy code "Nottodaytomorrow@1"
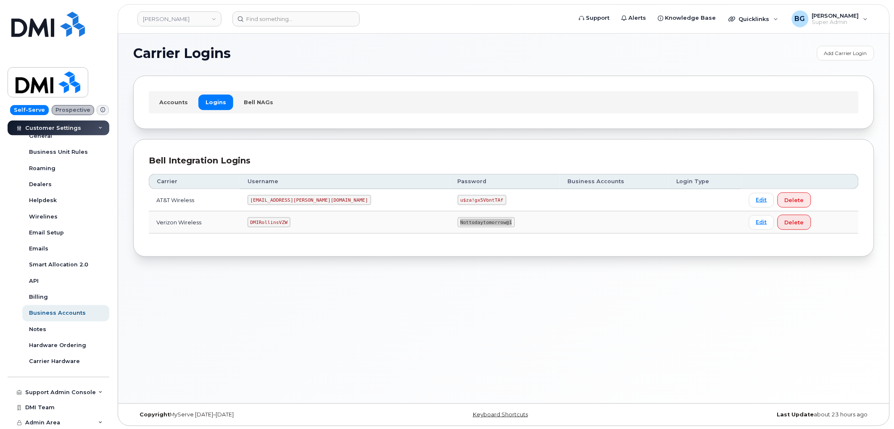
scroll to position [4, 0]
click at [749, 221] on link "Edit" at bounding box center [761, 221] width 25 height 15
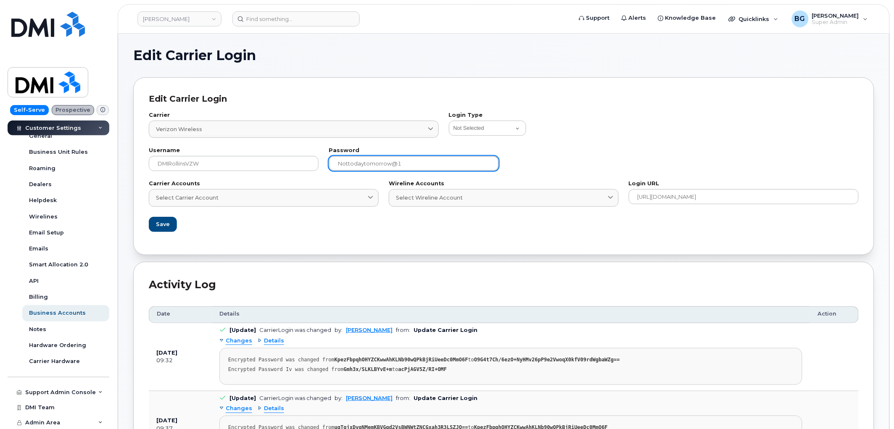
click at [409, 165] on input "Nottodaytomorrow@1" at bounding box center [414, 163] width 170 height 15
type input "Nottodaytomorrow@2"
click at [162, 224] on span "Save" at bounding box center [162, 224] width 14 height 8
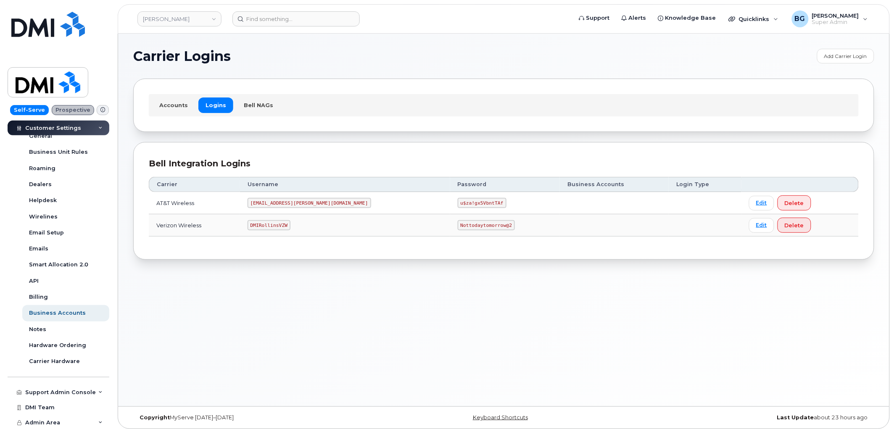
click at [285, 227] on code "DMIRollinsVZW" at bounding box center [268, 225] width 43 height 10
click at [285, 225] on code "DMIRollinsVZW" at bounding box center [268, 225] width 43 height 10
copy code "DMIRollinsVZW"
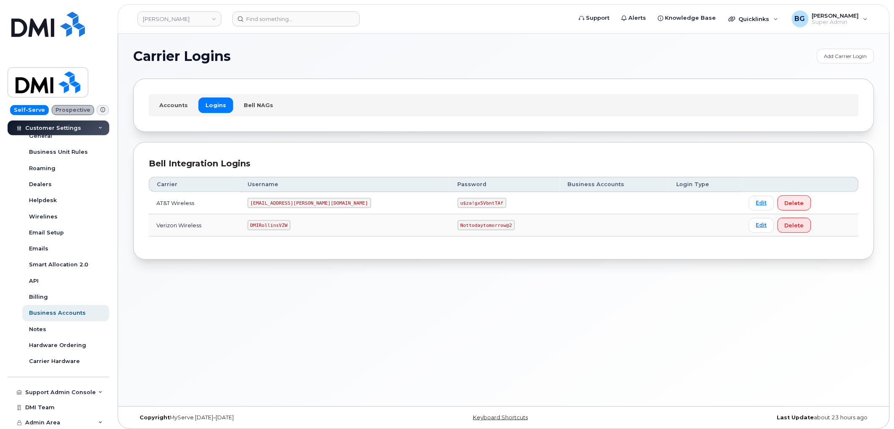
click at [458, 225] on code "Nottodaytomorrow@2" at bounding box center [486, 225] width 57 height 10
drag, startPoint x: 413, startPoint y: 225, endPoint x: 448, endPoint y: 226, distance: 35.7
click at [458, 226] on code "Nottodaytomorrow@2" at bounding box center [486, 225] width 57 height 10
copy code "Nottodaytomorrow@2"
click at [276, 221] on code "DMIRollinsVZW" at bounding box center [268, 225] width 43 height 10
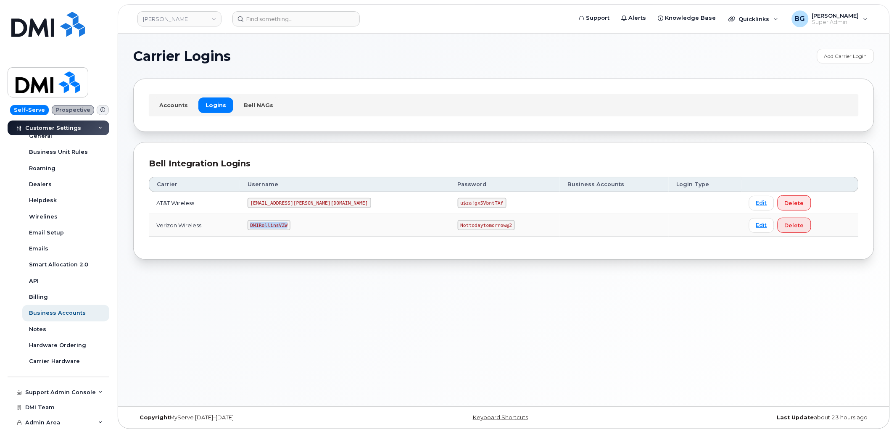
click at [276, 221] on code "DMIRollinsVZW" at bounding box center [268, 225] width 43 height 10
click at [282, 228] on code "DMIRollinsVZW" at bounding box center [268, 225] width 43 height 10
click at [284, 228] on code "DMIRollinsVZW" at bounding box center [268, 225] width 43 height 10
click at [458, 223] on code "Nottodaytomorrow@2" at bounding box center [486, 225] width 57 height 10
click at [458, 224] on code "Nottodaytomorrow@2" at bounding box center [486, 225] width 57 height 10
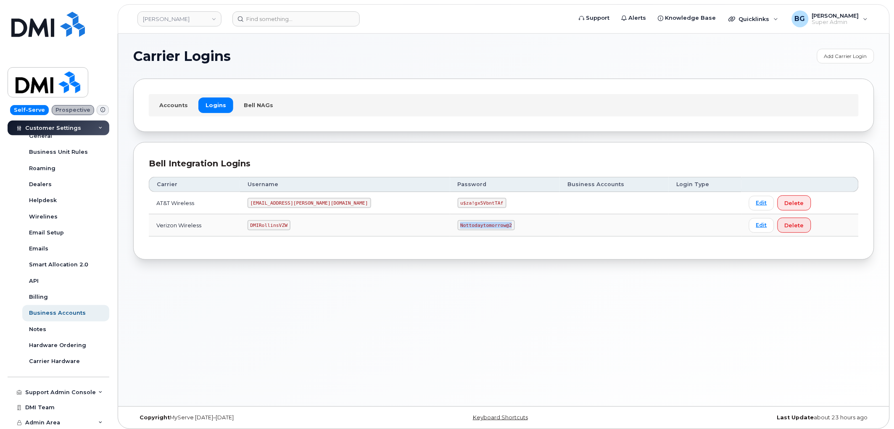
drag, startPoint x: 414, startPoint y: 224, endPoint x: 448, endPoint y: 225, distance: 34.5
click at [458, 225] on code "Nottodaytomorrow@2" at bounding box center [486, 225] width 57 height 10
copy code "Nottodaytomorrow@2"
click at [279, 224] on code "DMIRollinsVZW" at bounding box center [268, 225] width 43 height 10
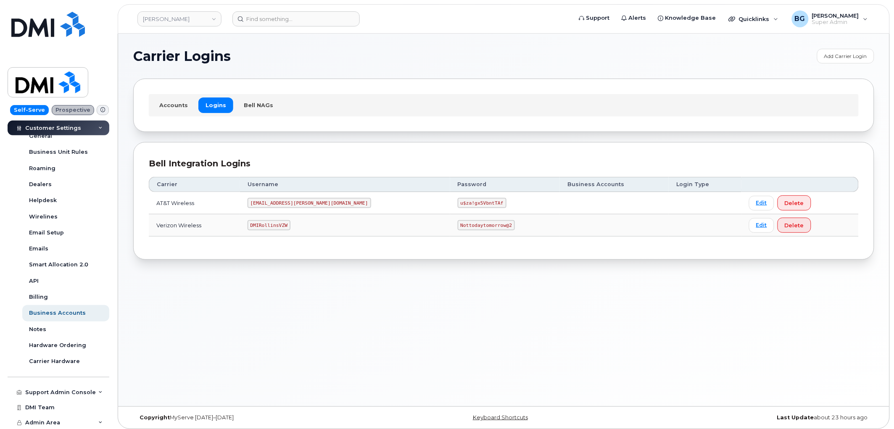
click at [370, 213] on td "MS-Rollins@dminc.com" at bounding box center [345, 203] width 210 height 22
click at [458, 225] on code "Nottodaytomorrow@2" at bounding box center [486, 225] width 57 height 10
drag, startPoint x: 404, startPoint y: 225, endPoint x: 452, endPoint y: 227, distance: 48.4
click at [452, 227] on td "Nottodaytomorrow@2" at bounding box center [505, 225] width 110 height 22
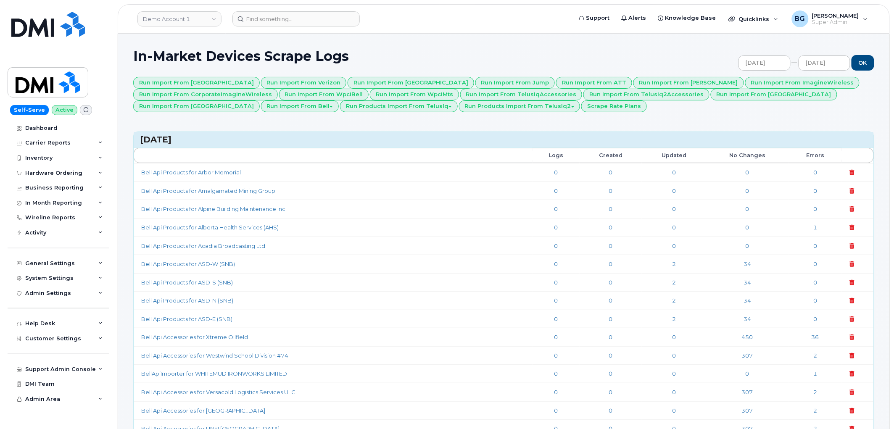
click at [43, 367] on div "Support Admin Console" at bounding box center [60, 369] width 71 height 7
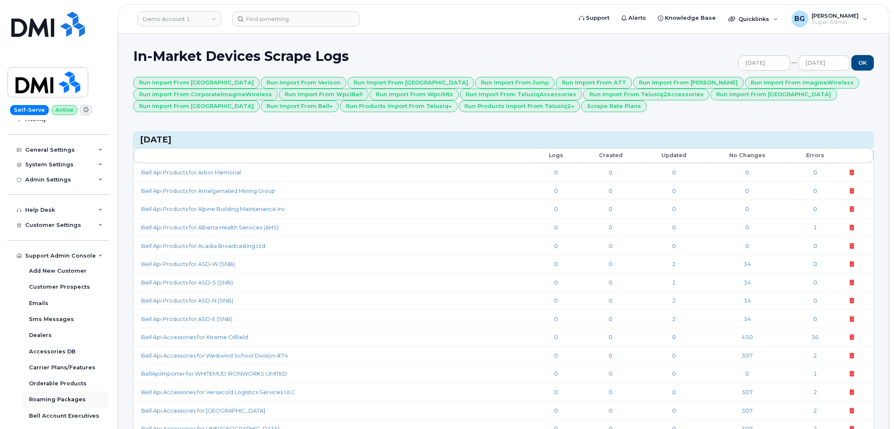
scroll to position [124, 0]
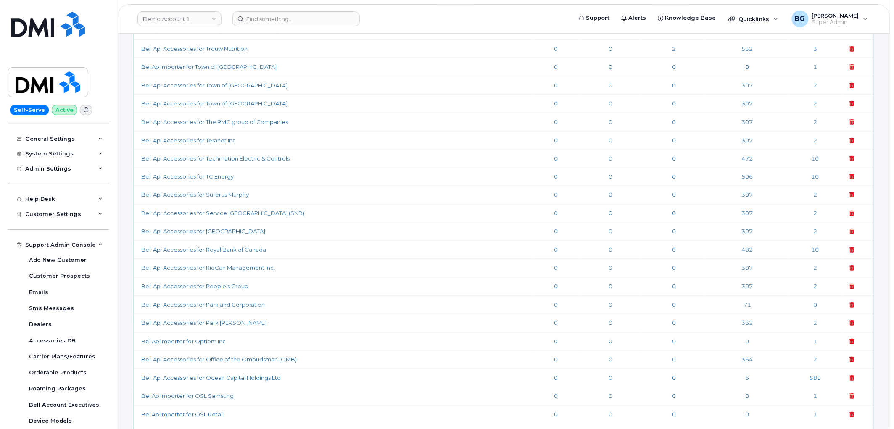
scroll to position [3298, 0]
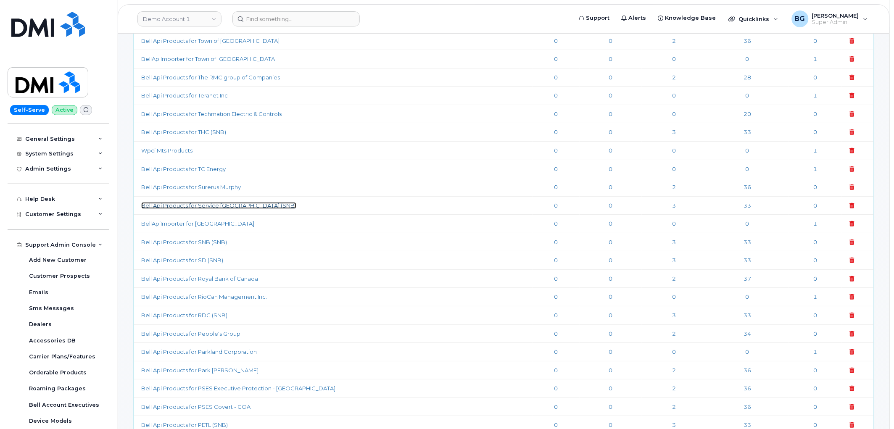
click at [196, 209] on link "Bell Api Products for Service [GEOGRAPHIC_DATA] (SNB)" at bounding box center [218, 205] width 155 height 7
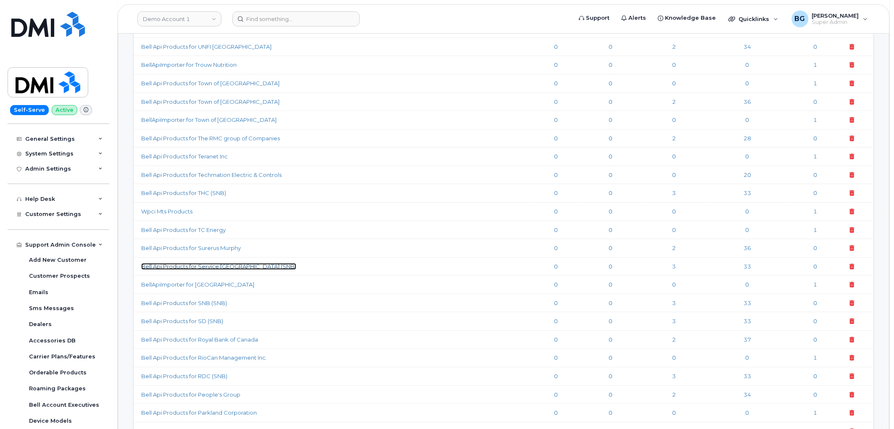
scroll to position [3236, 0]
